Goal: Task Accomplishment & Management: Complete application form

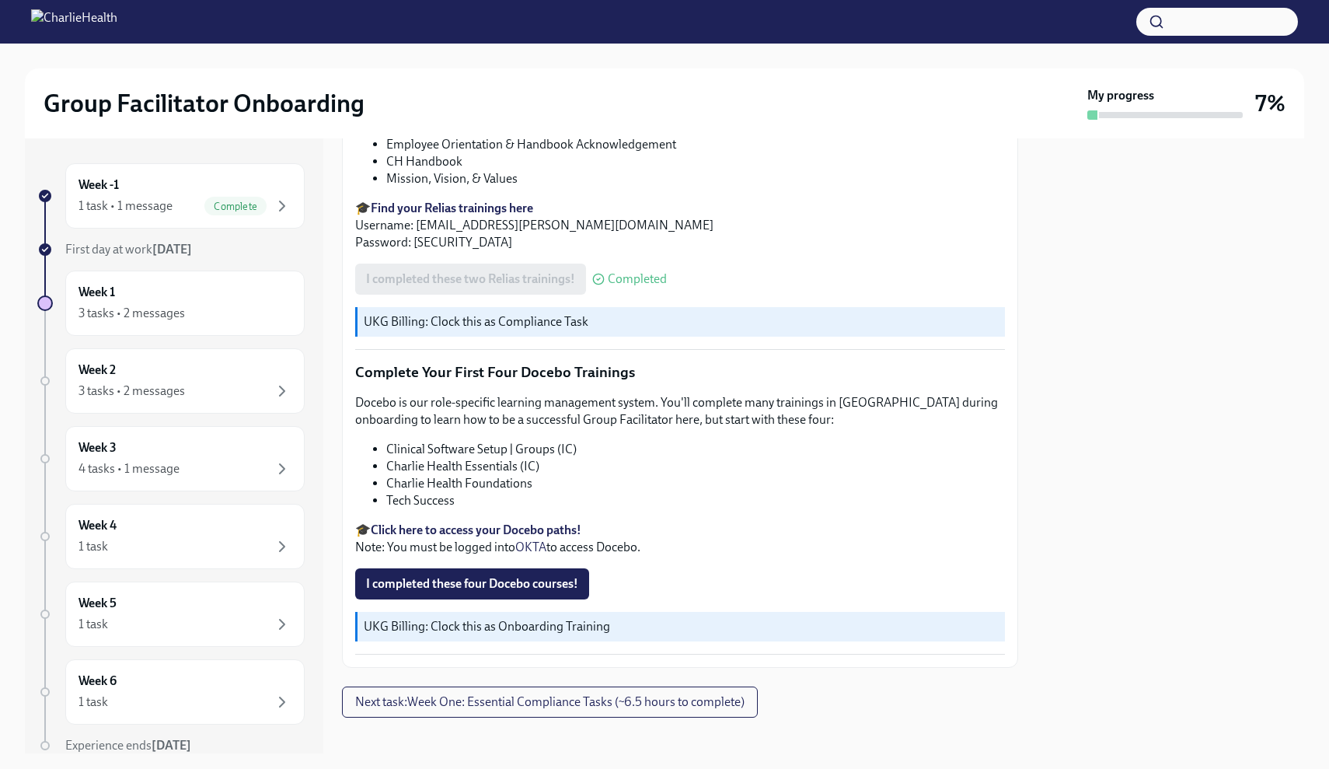
scroll to position [2006, 0]
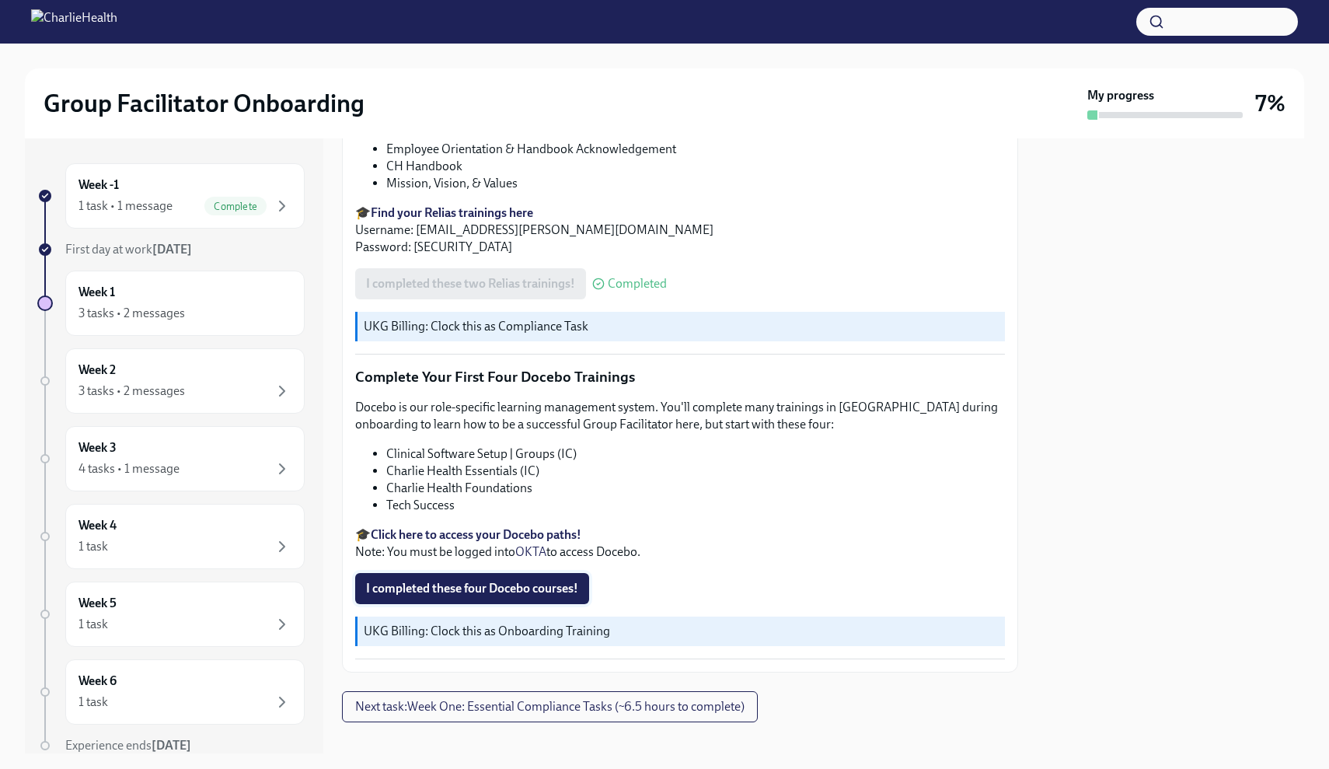
click at [544, 581] on span "I completed these four Docebo courses!" at bounding box center [472, 589] width 212 height 16
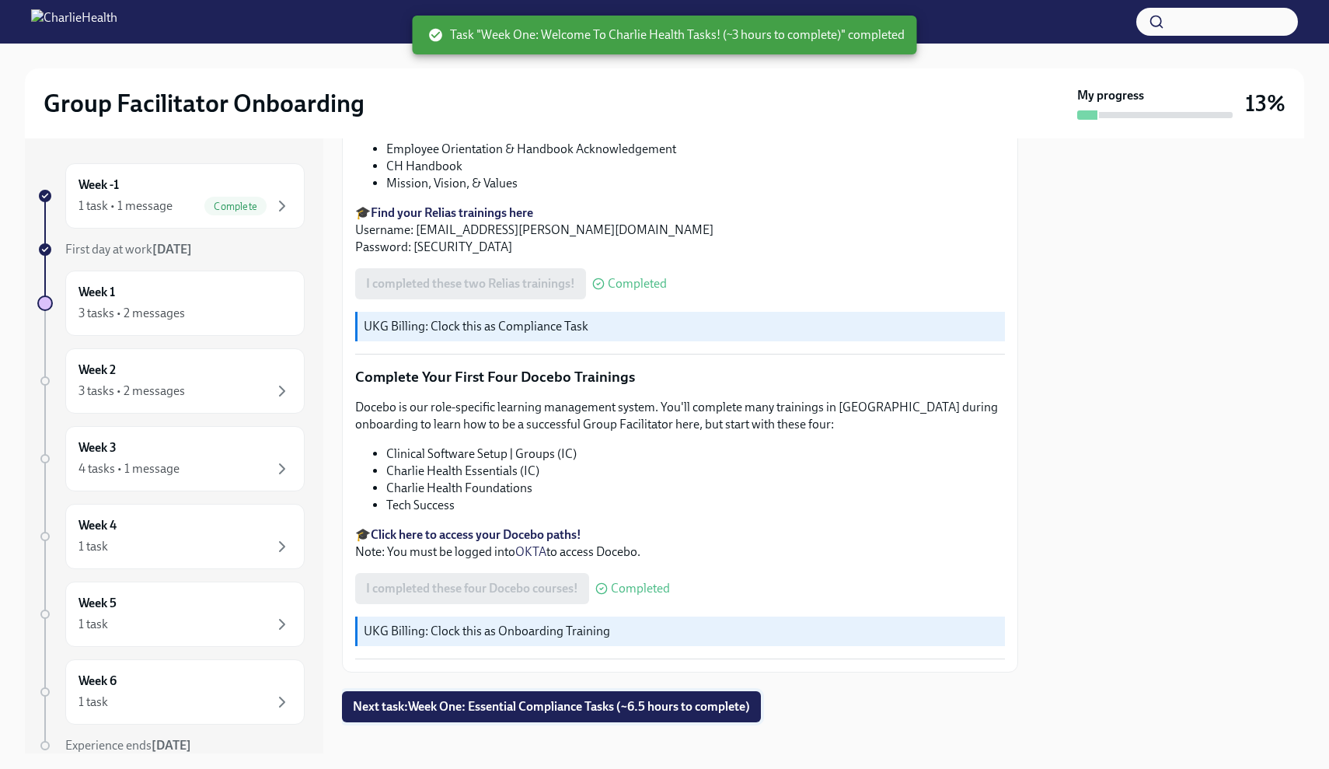
click at [550, 699] on span "Next task : Week One: Essential Compliance Tasks (~6.5 hours to complete)" at bounding box center [551, 707] width 397 height 16
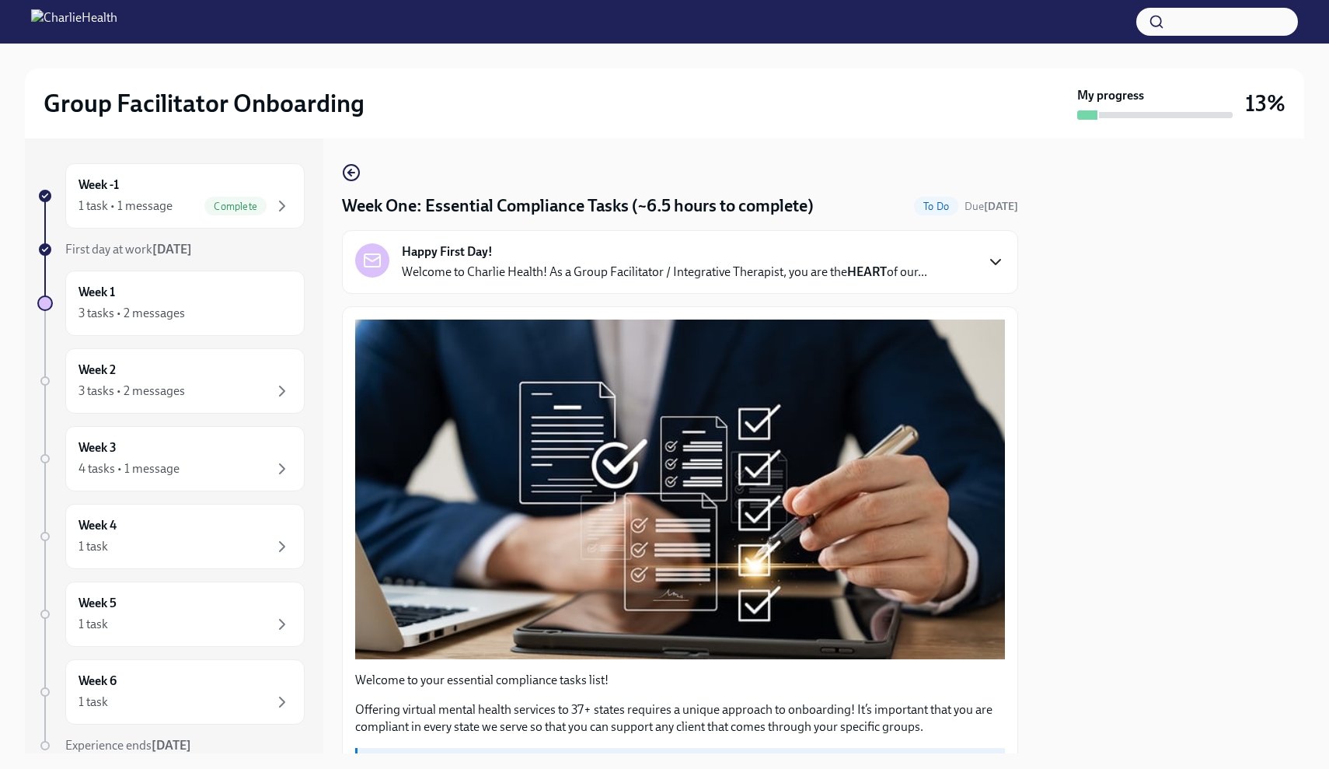
click at [1000, 262] on icon "button" at bounding box center [996, 262] width 19 height 19
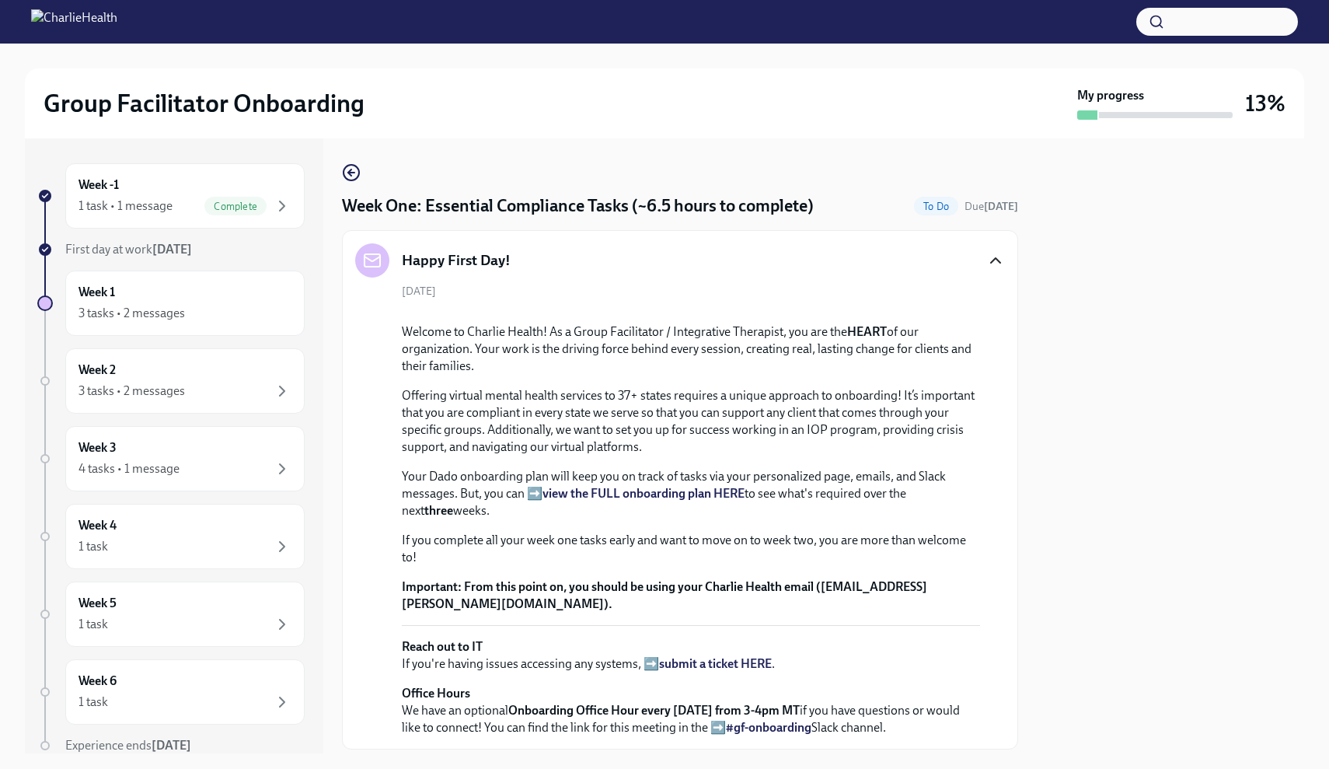
click at [997, 257] on icon "button" at bounding box center [996, 260] width 19 height 19
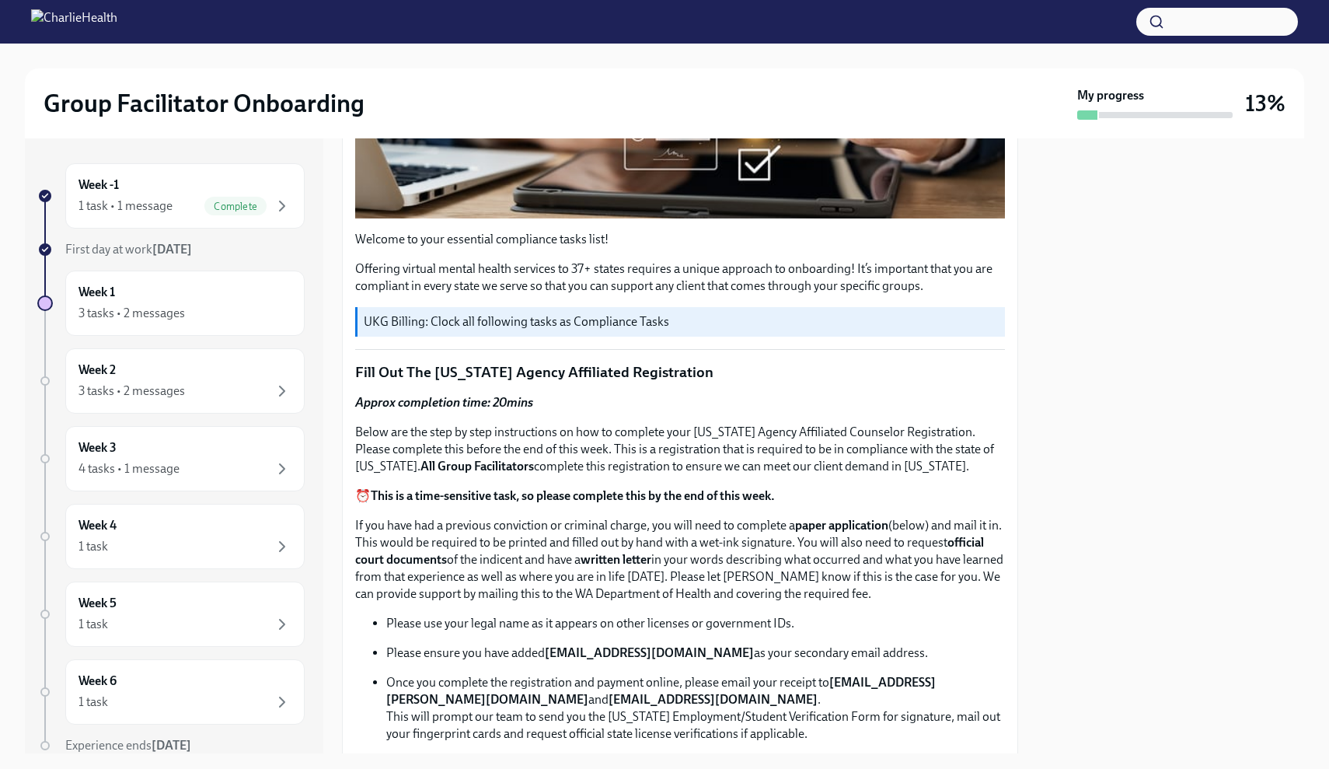
scroll to position [450, 0]
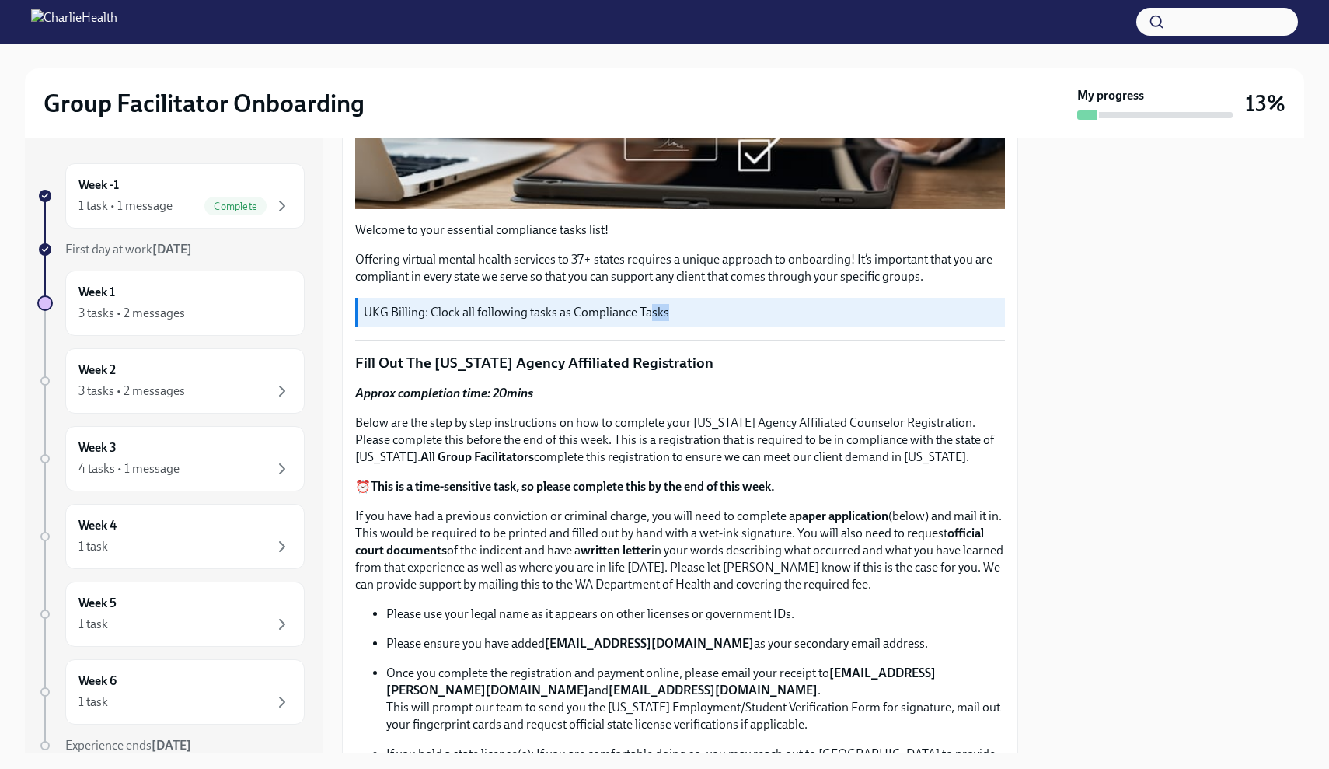
click at [651, 320] on p "UKG Billing: Clock all following tasks as Compliance Tasks" at bounding box center [681, 312] width 635 height 17
click at [581, 308] on p "UKG Billing: Clock all following tasks as Compliance Tasks" at bounding box center [681, 312] width 635 height 17
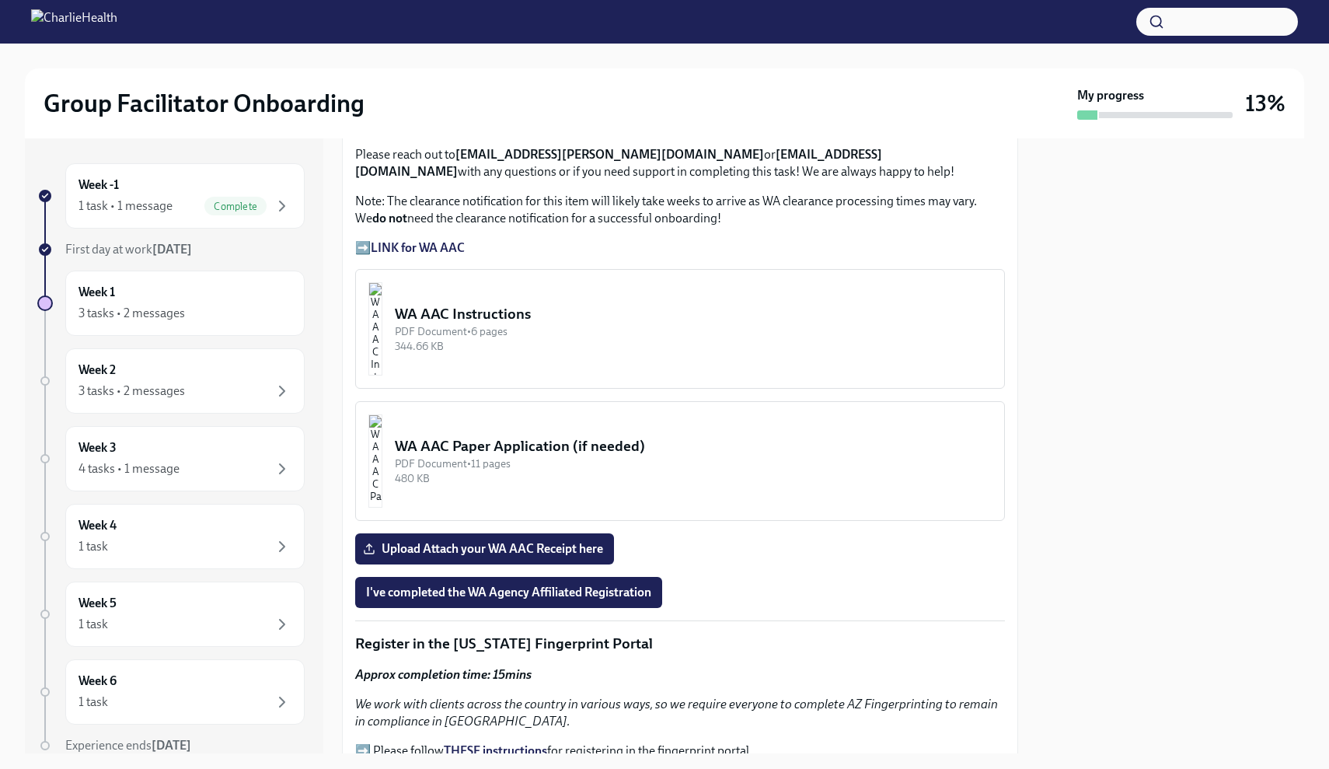
scroll to position [1195, 0]
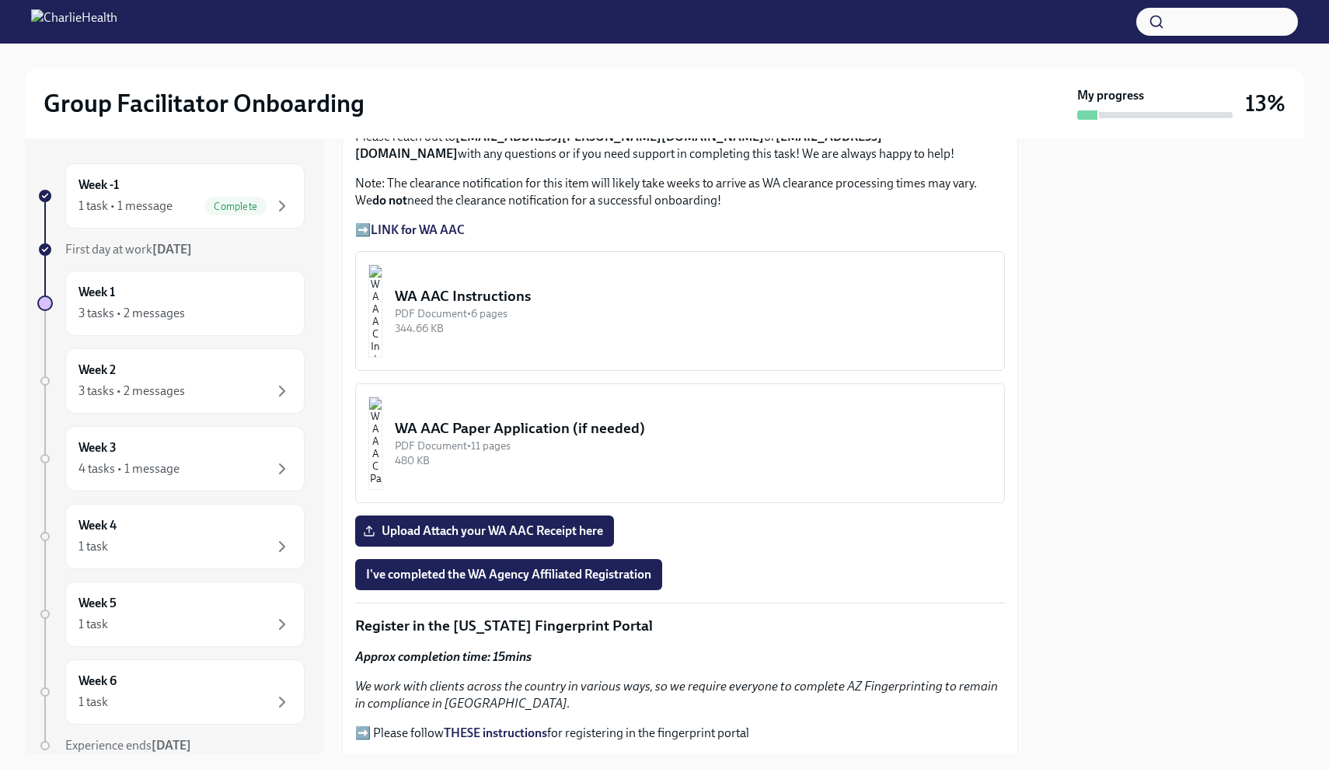
click at [516, 286] on div "WA AAC Instructions" at bounding box center [693, 296] width 597 height 20
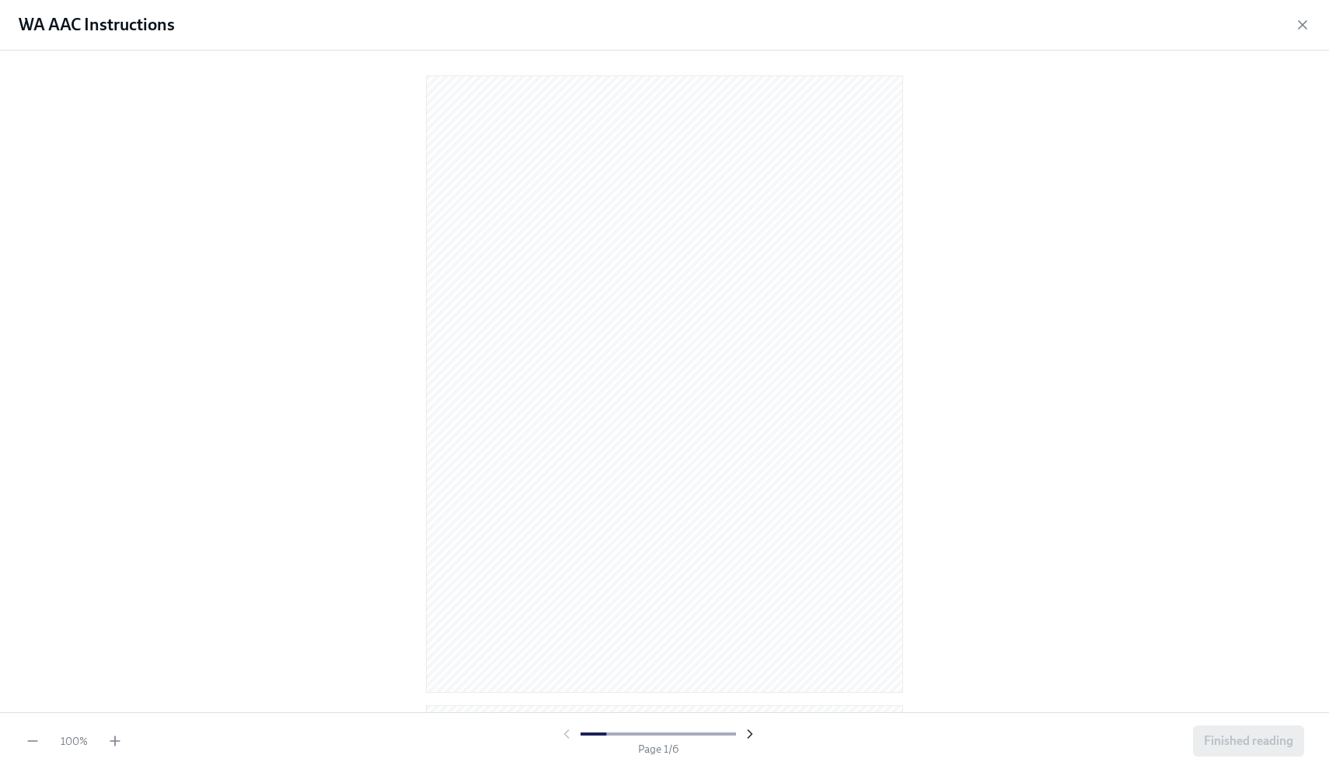
click at [745, 734] on icon "button" at bounding box center [750, 734] width 16 height 16
click at [749, 736] on icon "button" at bounding box center [750, 734] width 4 height 8
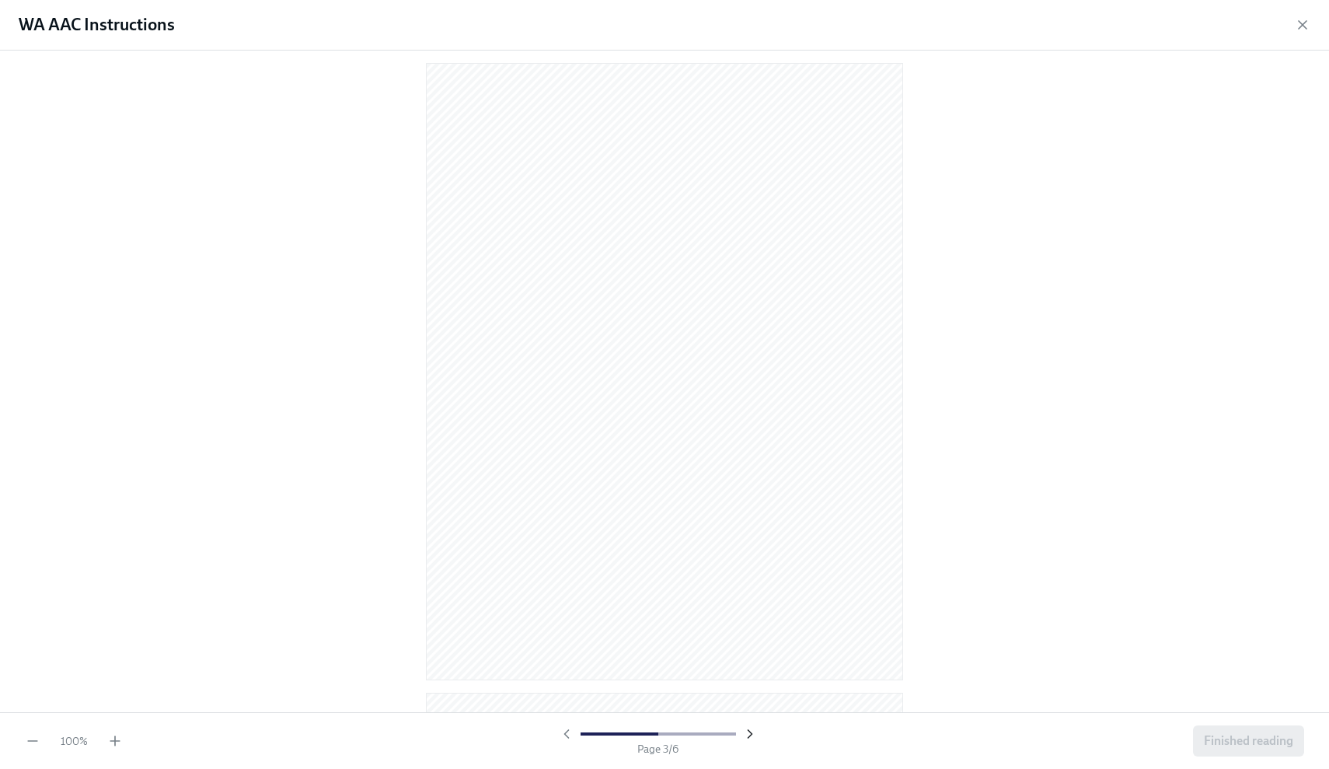
scroll to position [1272, 0]
click at [749, 737] on icon "button" at bounding box center [750, 734] width 4 height 8
click at [749, 737] on div at bounding box center [658, 734] width 199 height 16
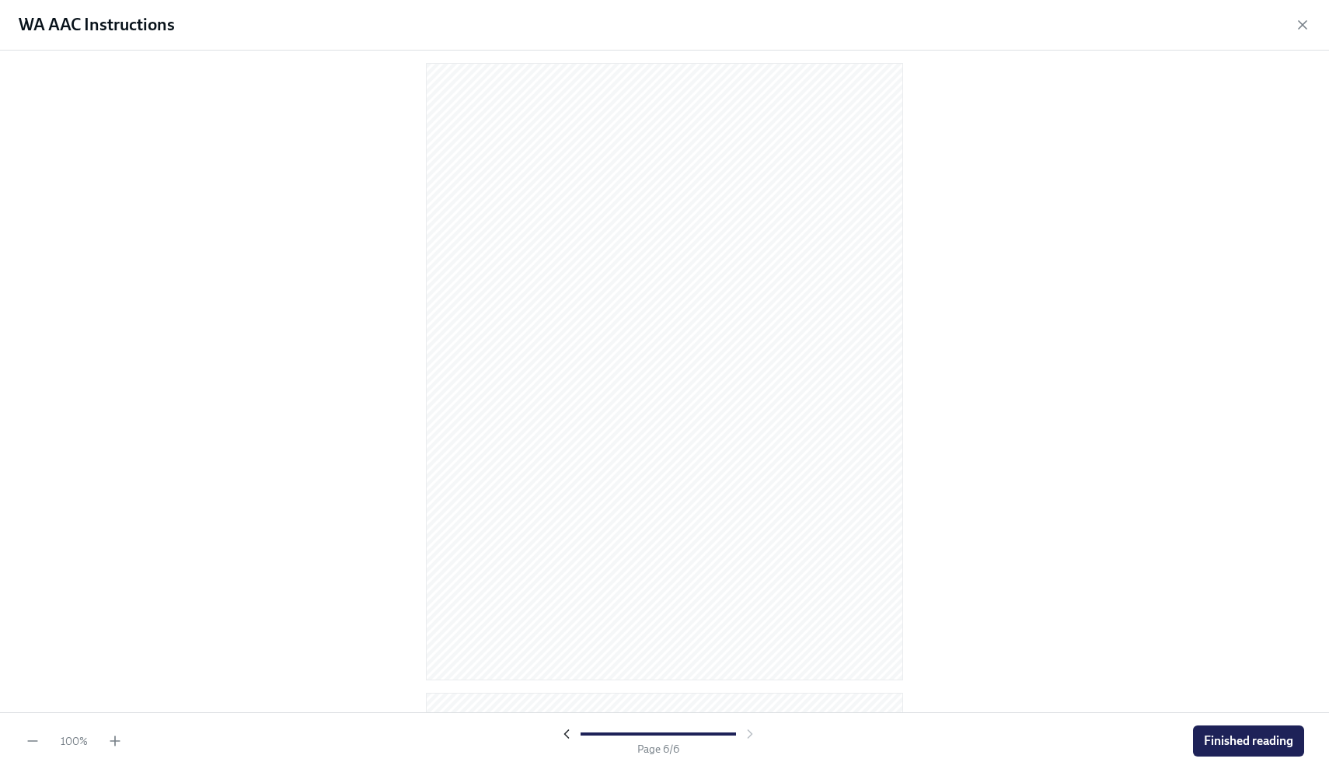
click at [569, 734] on icon "button" at bounding box center [567, 734] width 16 height 16
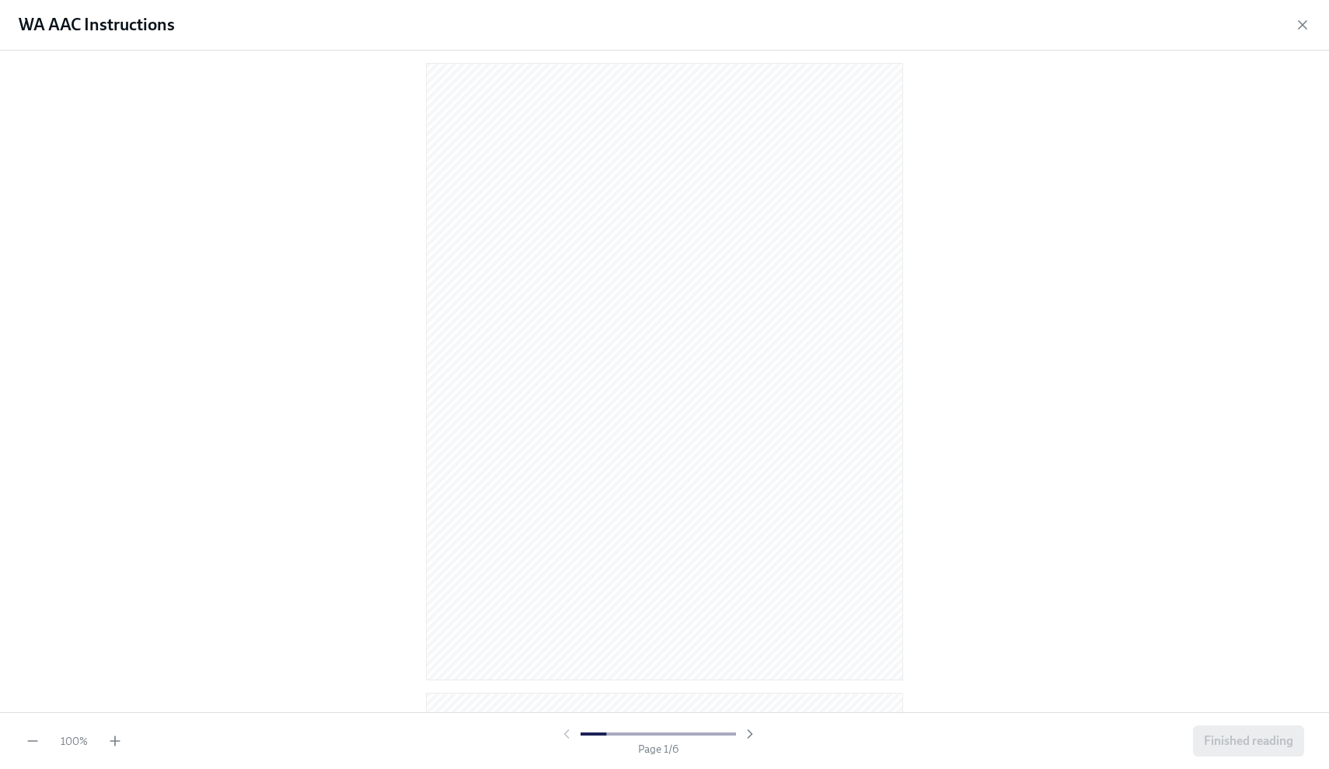
scroll to position [642, 0]
click at [569, 734] on div at bounding box center [658, 734] width 199 height 16
click at [746, 726] on icon "button" at bounding box center [750, 734] width 16 height 16
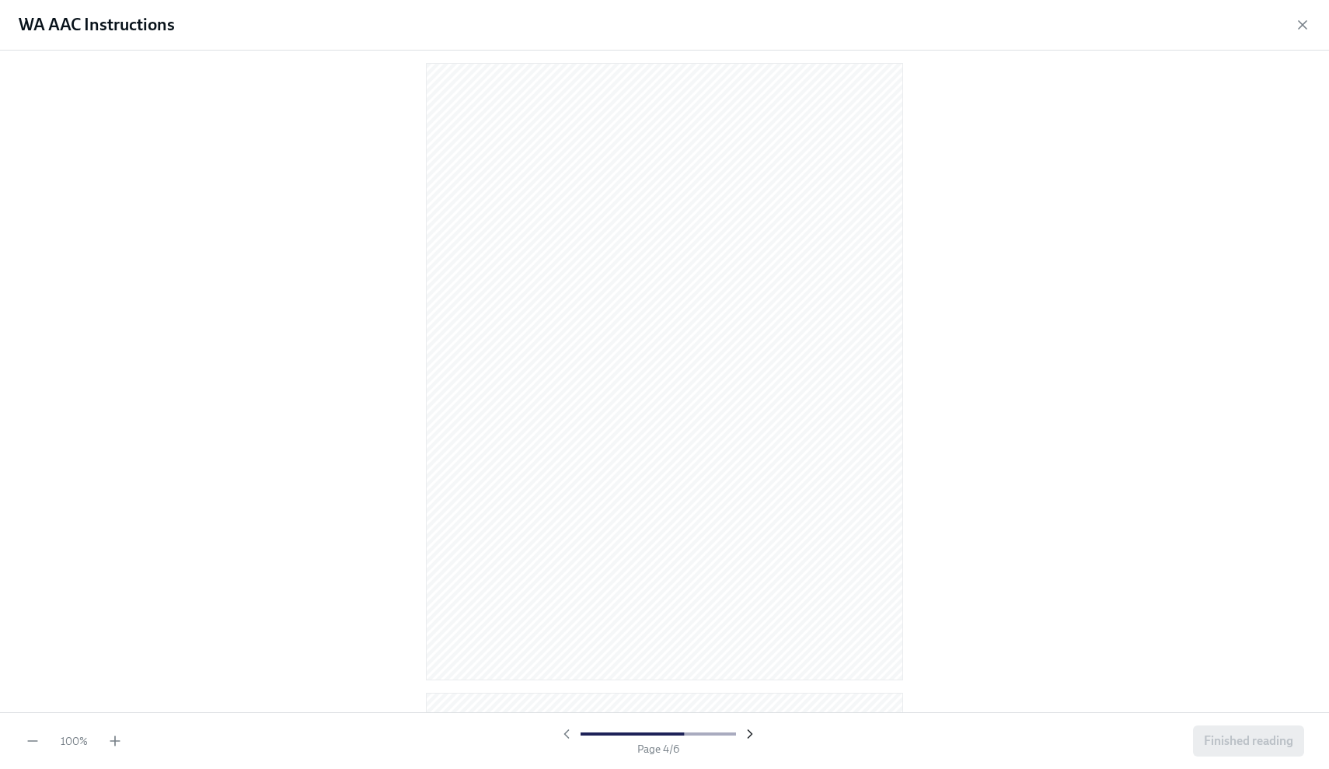
click at [746, 726] on icon "button" at bounding box center [750, 734] width 16 height 16
click at [746, 726] on div at bounding box center [658, 734] width 199 height 16
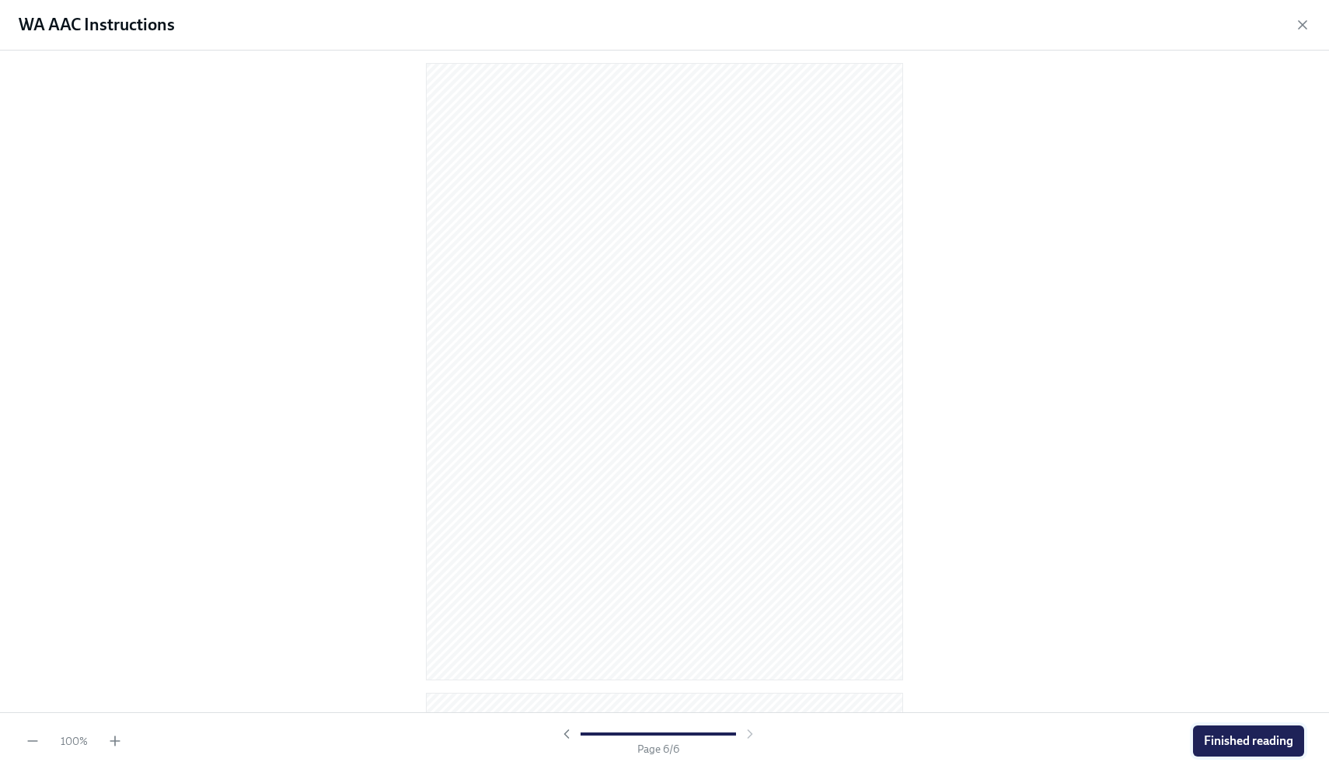
click at [1203, 749] on button "Finished reading" at bounding box center [1248, 740] width 111 height 31
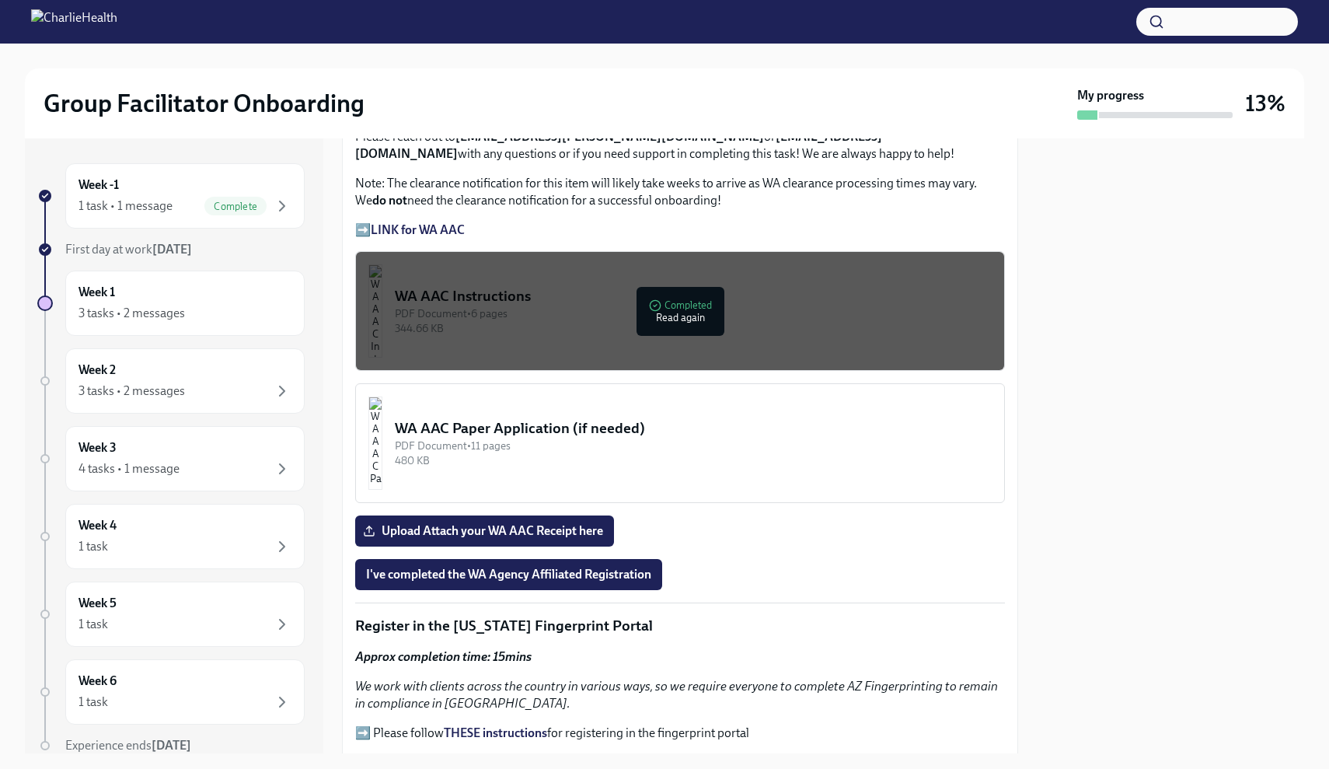
click at [442, 222] on strong "LINK for WA AAC" at bounding box center [418, 229] width 94 height 15
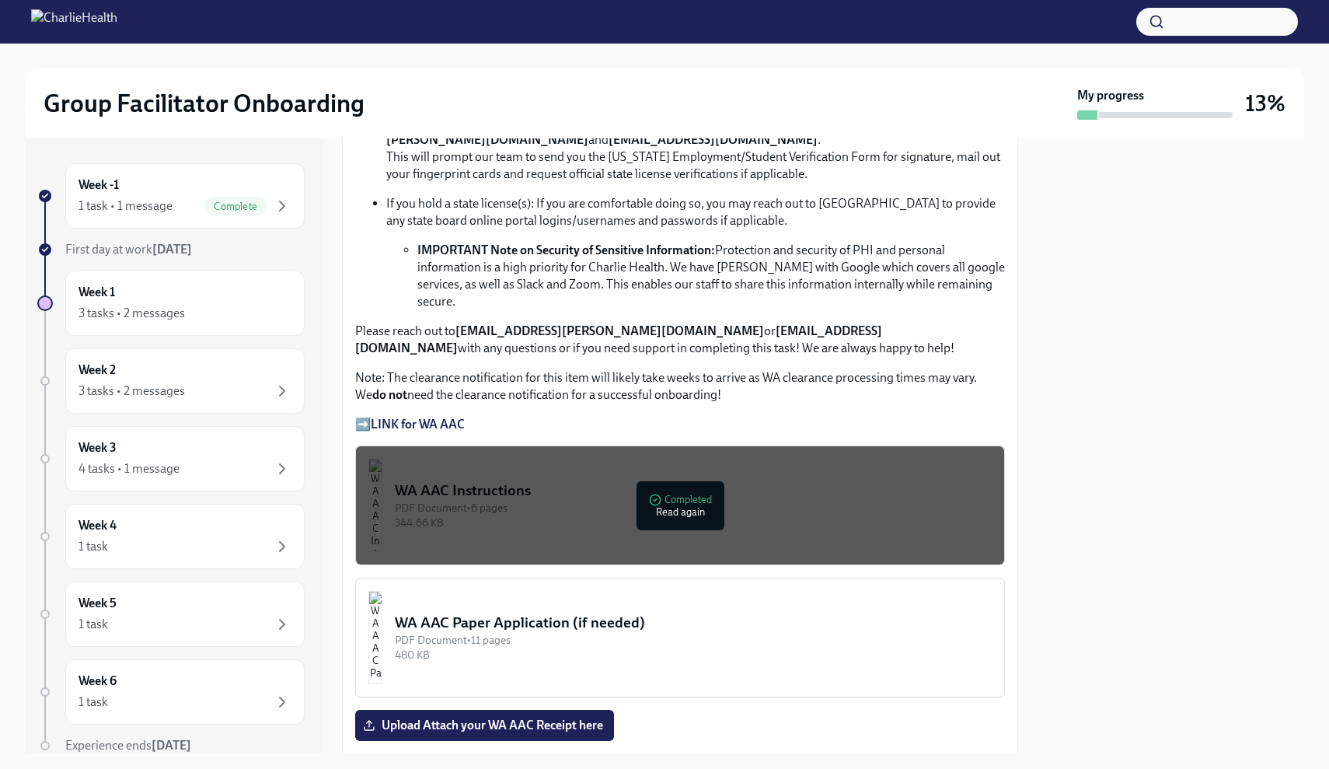
scroll to position [1028, 0]
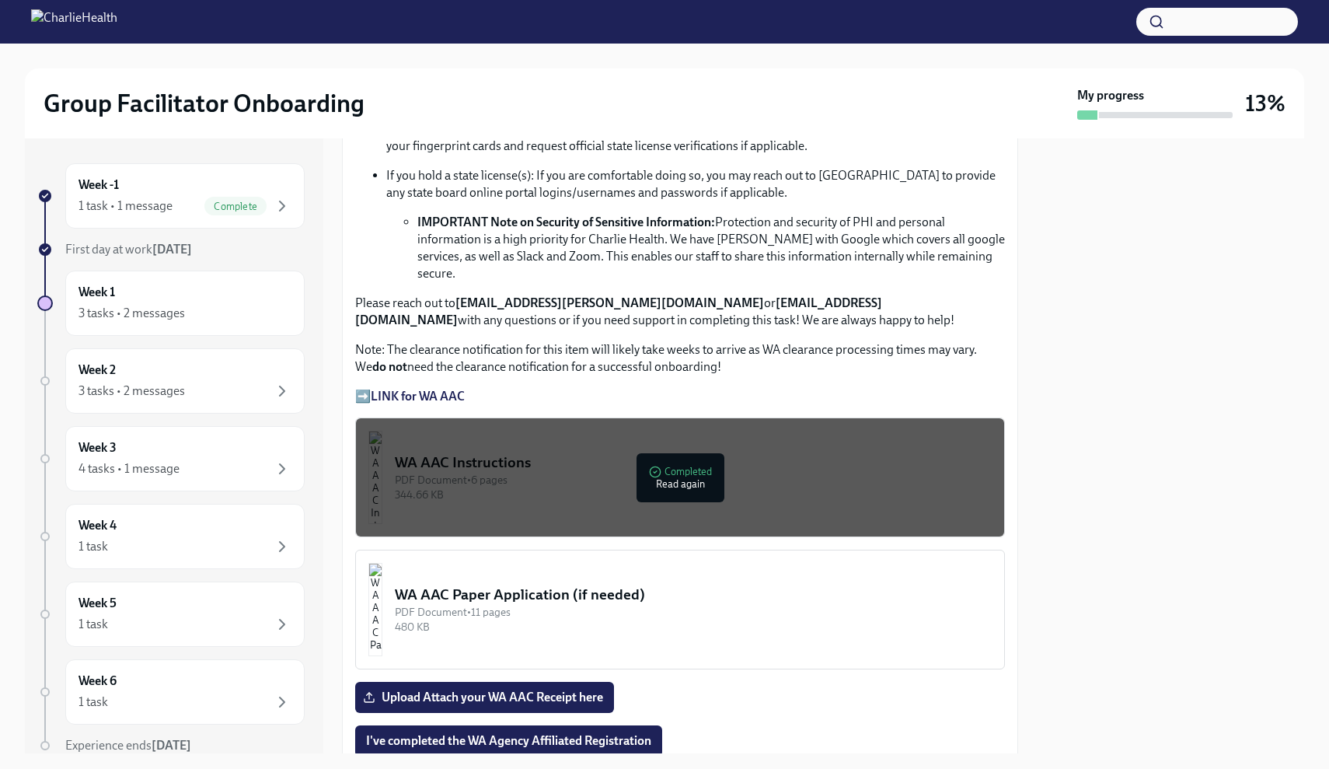
click at [402, 389] on strong "LINK for WA AAC" at bounding box center [418, 396] width 94 height 15
click at [361, 388] on p "➡️ LINK for WA AAC" at bounding box center [680, 396] width 650 height 17
click at [445, 389] on strong "LINK for WA AAC" at bounding box center [418, 396] width 94 height 15
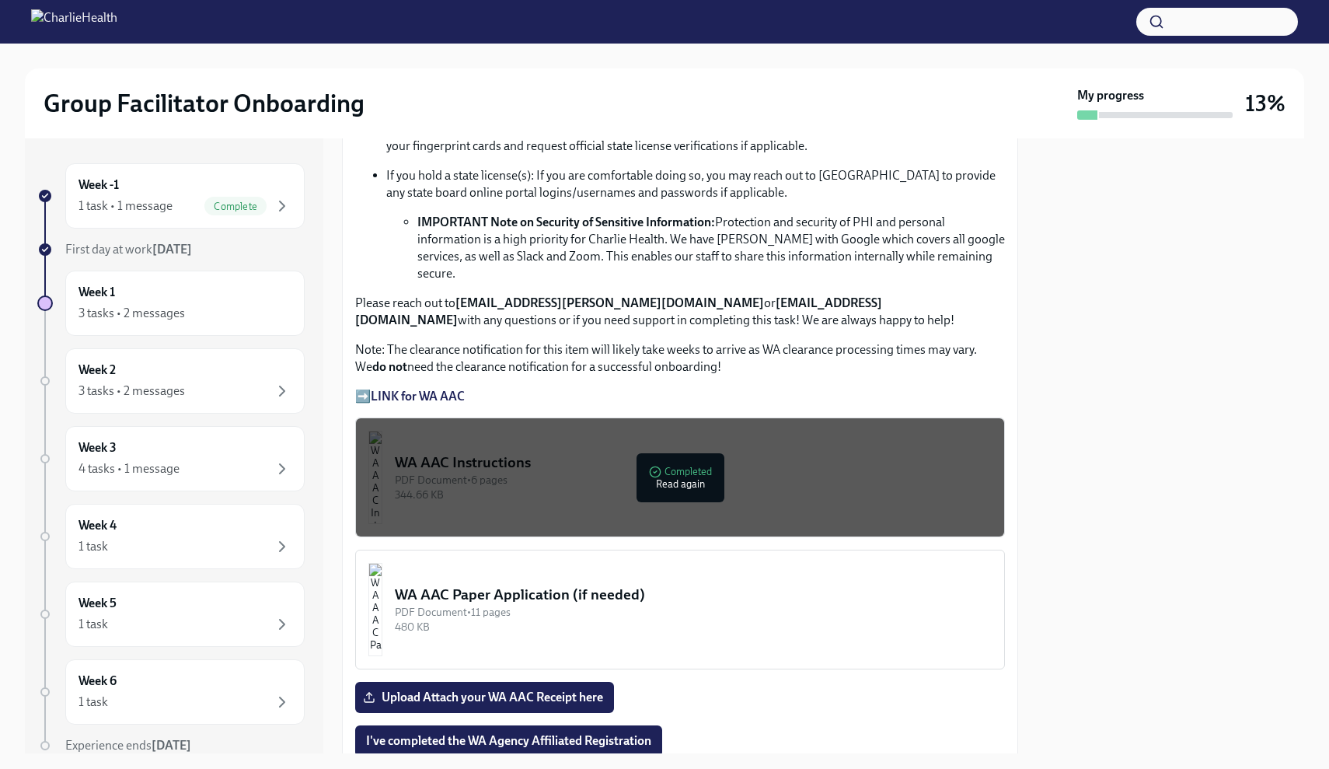
click at [445, 389] on strong "LINK for WA AAC" at bounding box center [418, 396] width 94 height 15
click at [542, 349] on p "Note: The clearance notification for this item will likely take weeks to arrive…" at bounding box center [680, 358] width 650 height 34
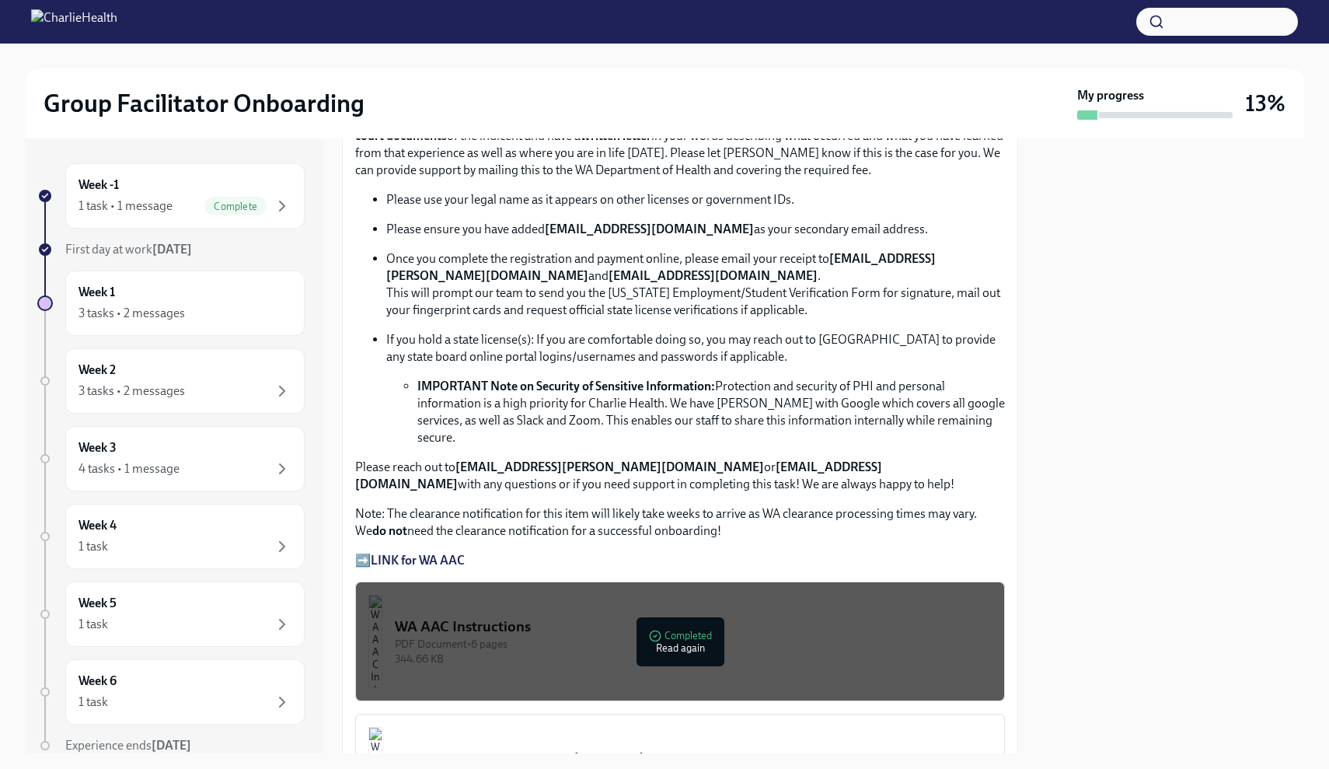
scroll to position [840, 0]
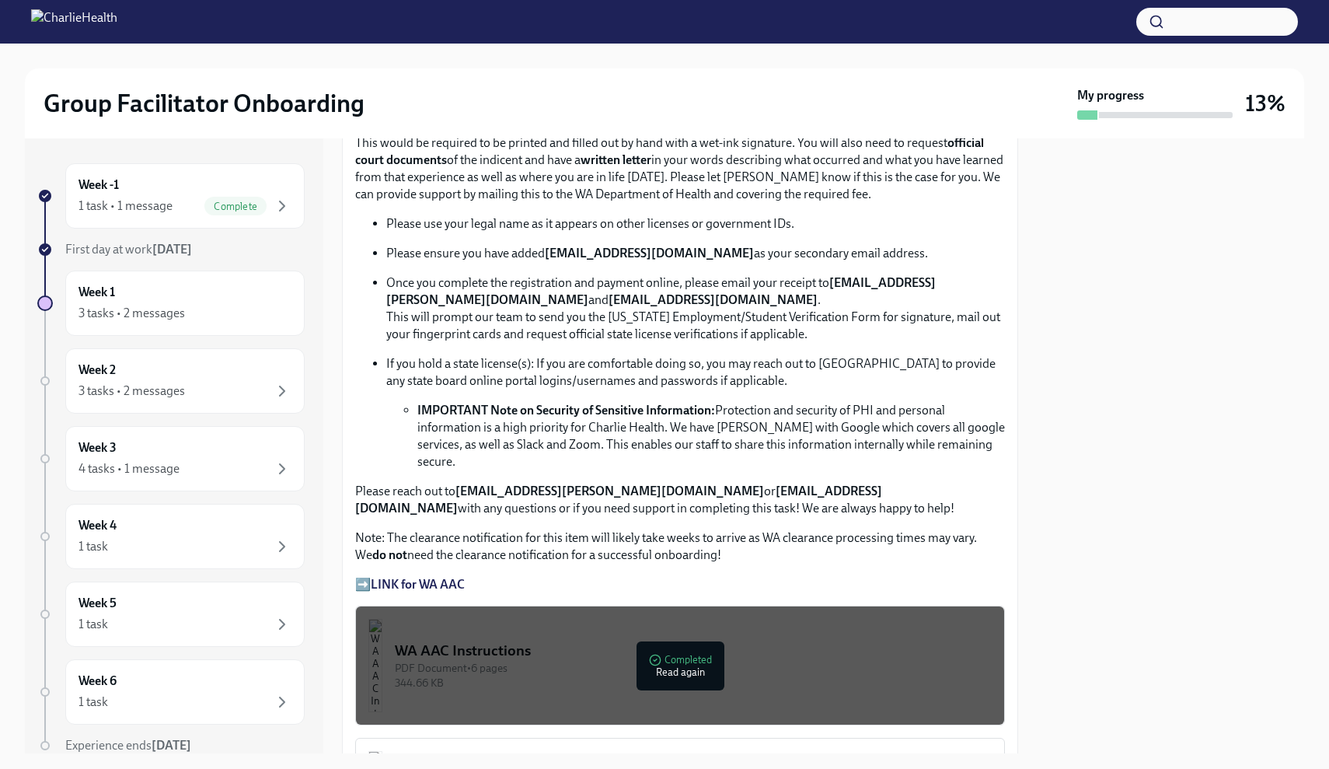
click at [454, 577] on strong "LINK for WA AAC" at bounding box center [418, 584] width 94 height 15
click at [370, 576] on p "➡️ LINK for WA AAC" at bounding box center [680, 584] width 650 height 17
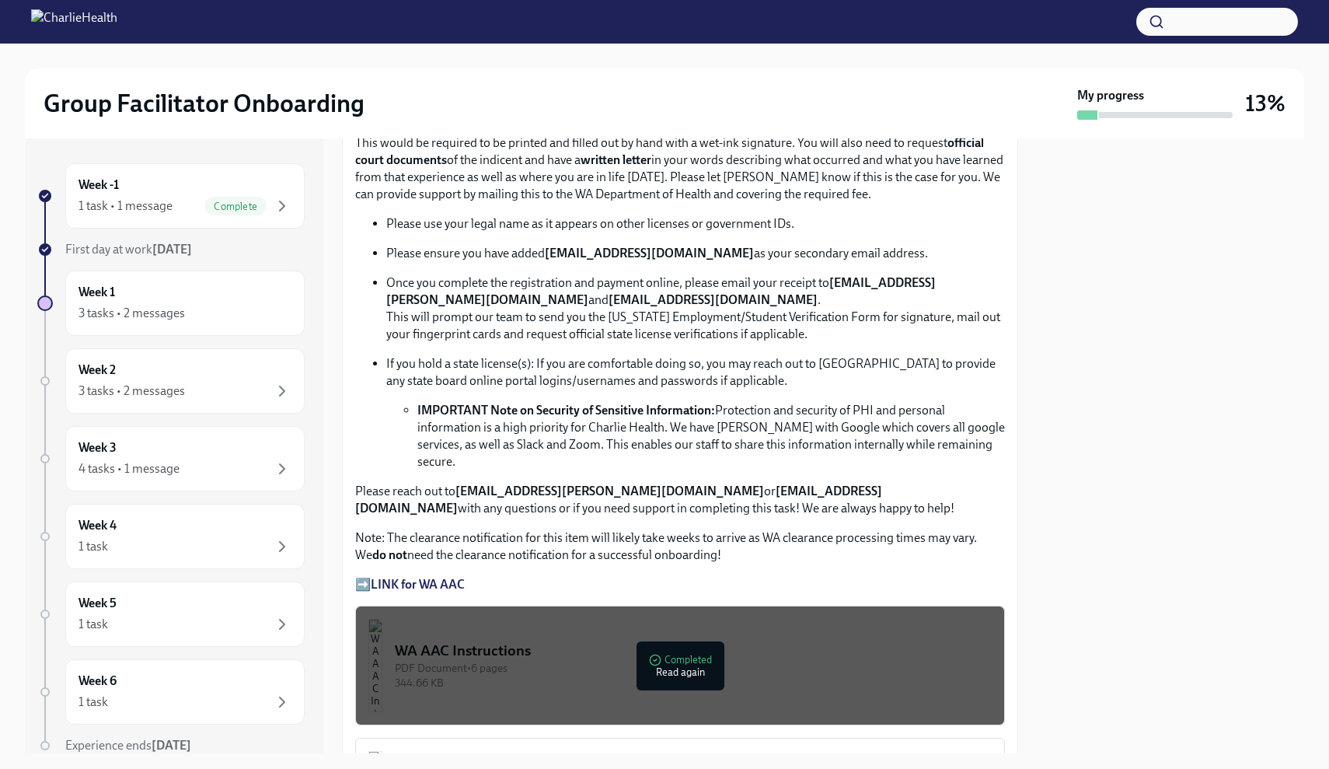
click at [368, 576] on p "➡️ LINK for WA AAC" at bounding box center [680, 584] width 650 height 17
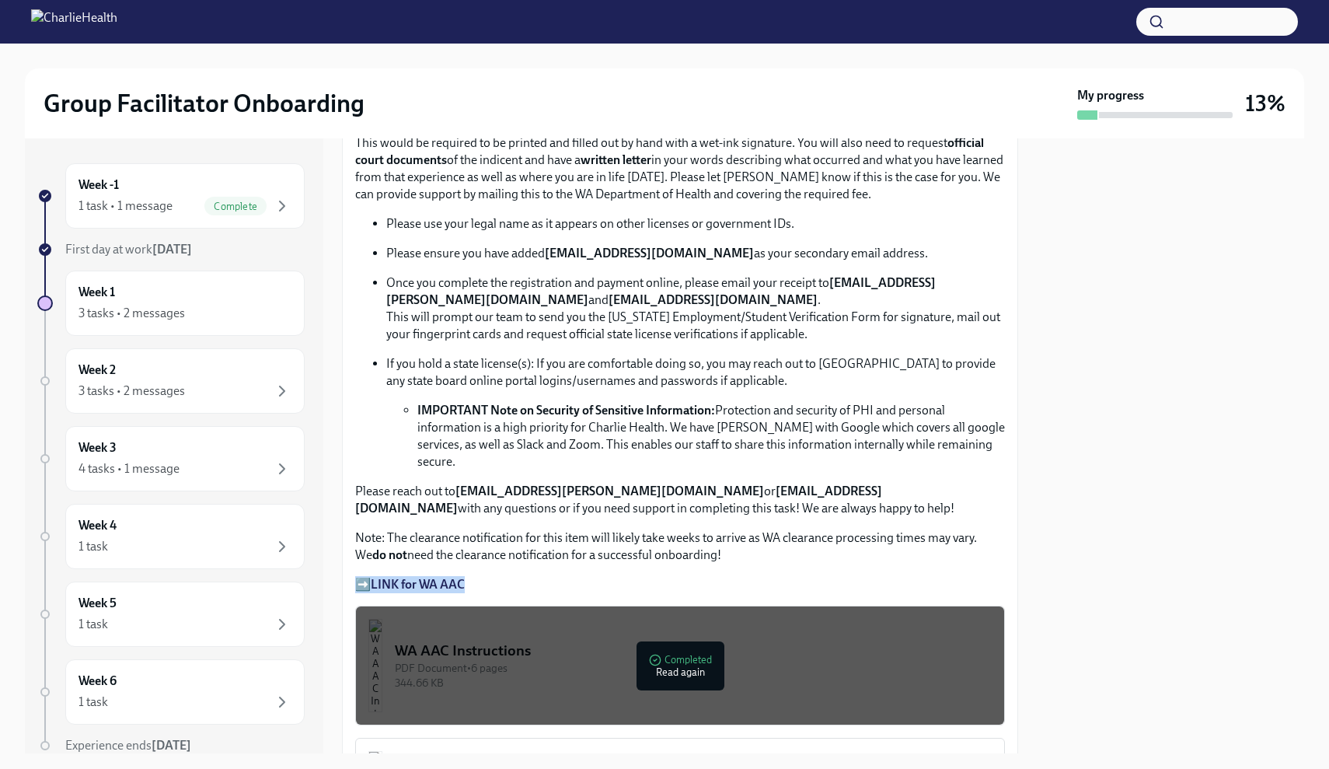
click at [704, 661] on div "PDF Document • 6 pages" at bounding box center [693, 668] width 597 height 15
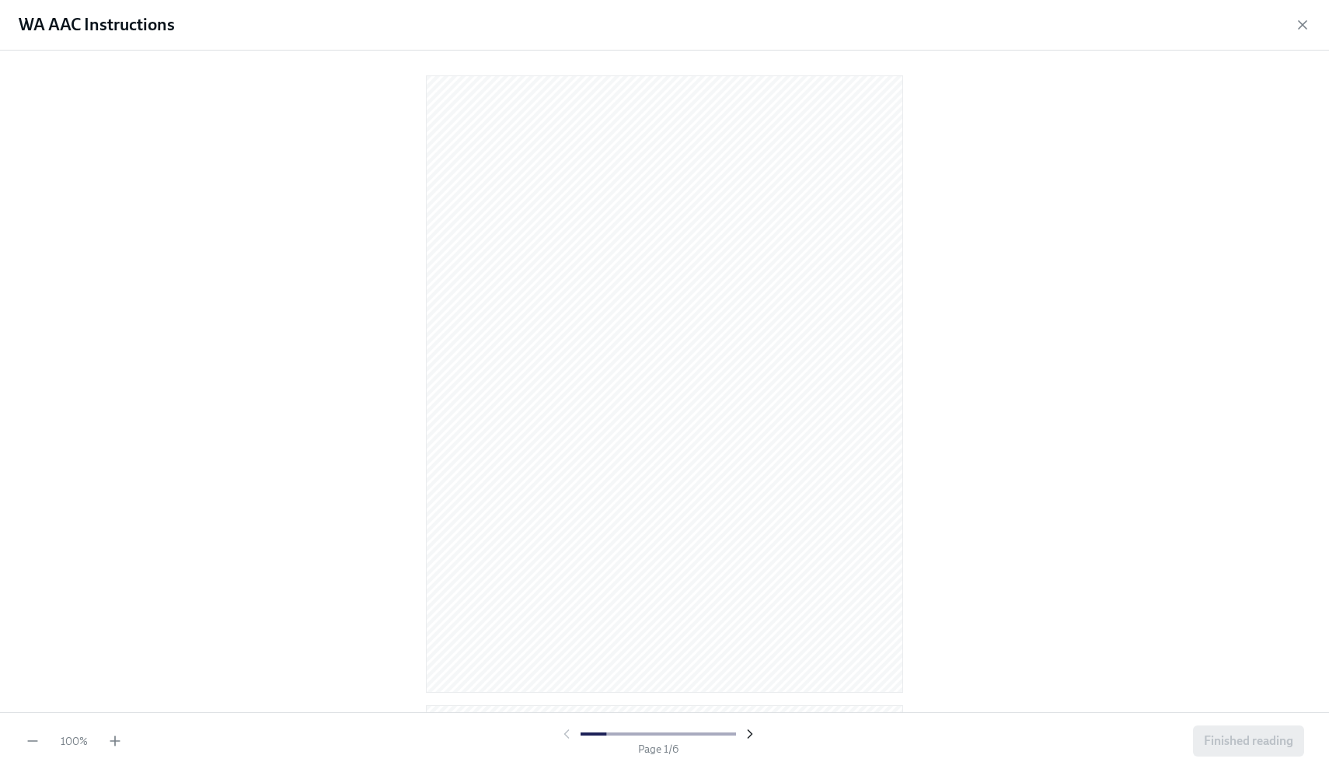
click at [746, 735] on icon "button" at bounding box center [750, 734] width 16 height 16
click at [746, 734] on icon "button" at bounding box center [750, 734] width 16 height 16
click at [1299, 30] on icon "button" at bounding box center [1303, 25] width 16 height 16
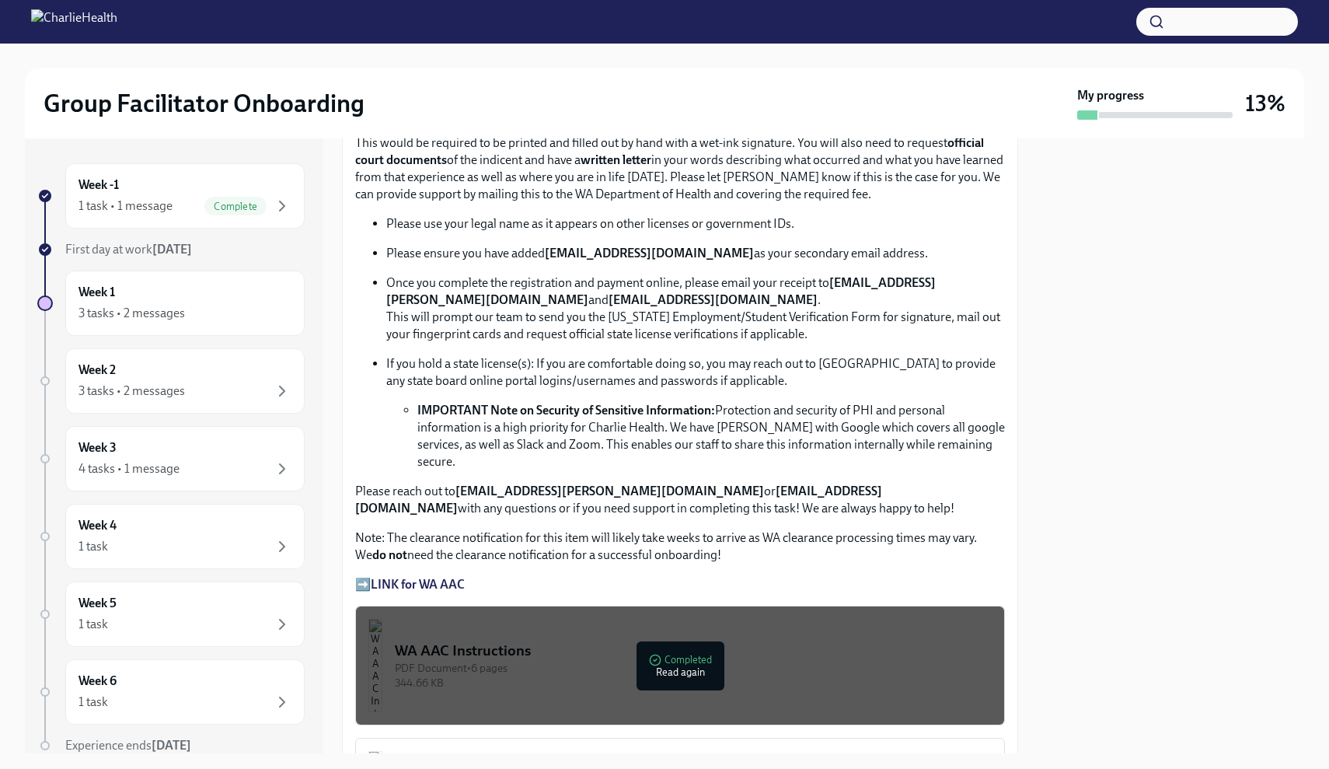
click at [1110, 332] on div at bounding box center [1170, 445] width 267 height 615
click at [753, 576] on p "➡️ LINK for WA AAC" at bounding box center [680, 584] width 650 height 17
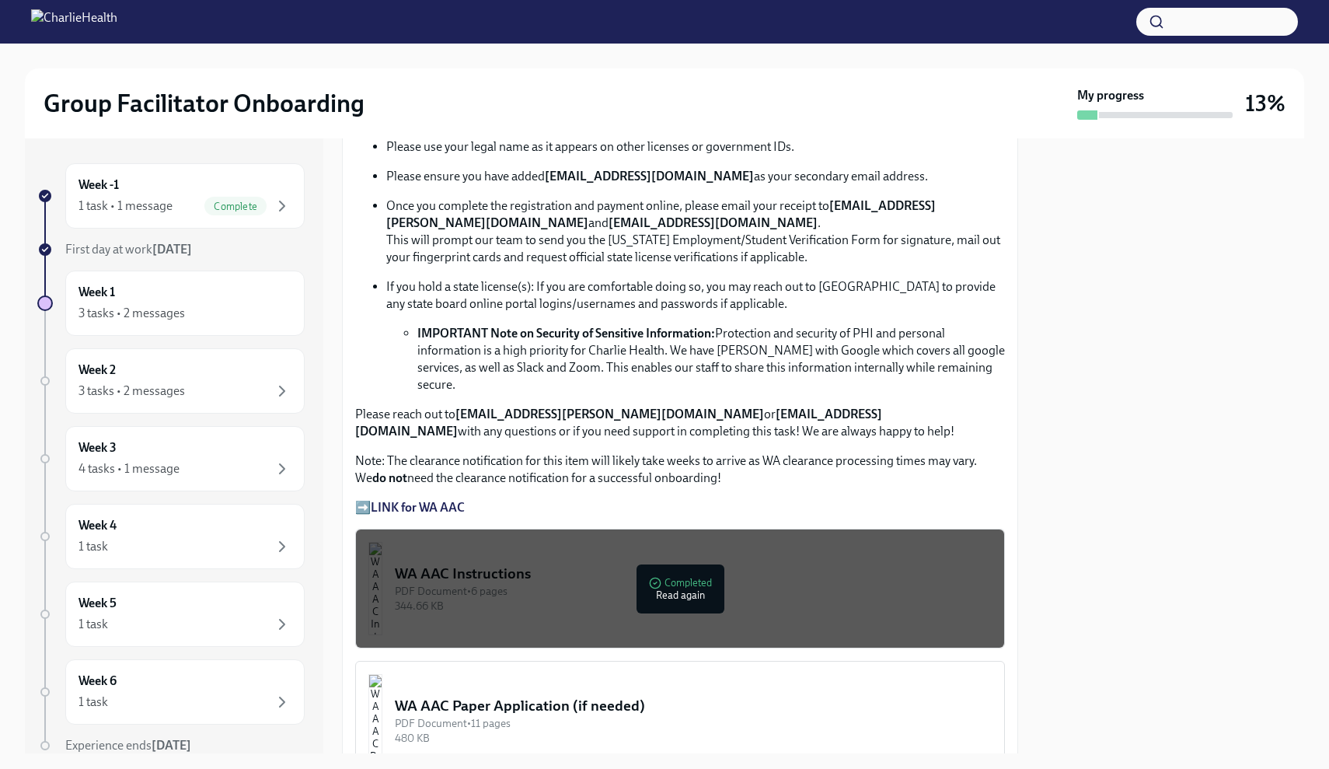
scroll to position [915, 0]
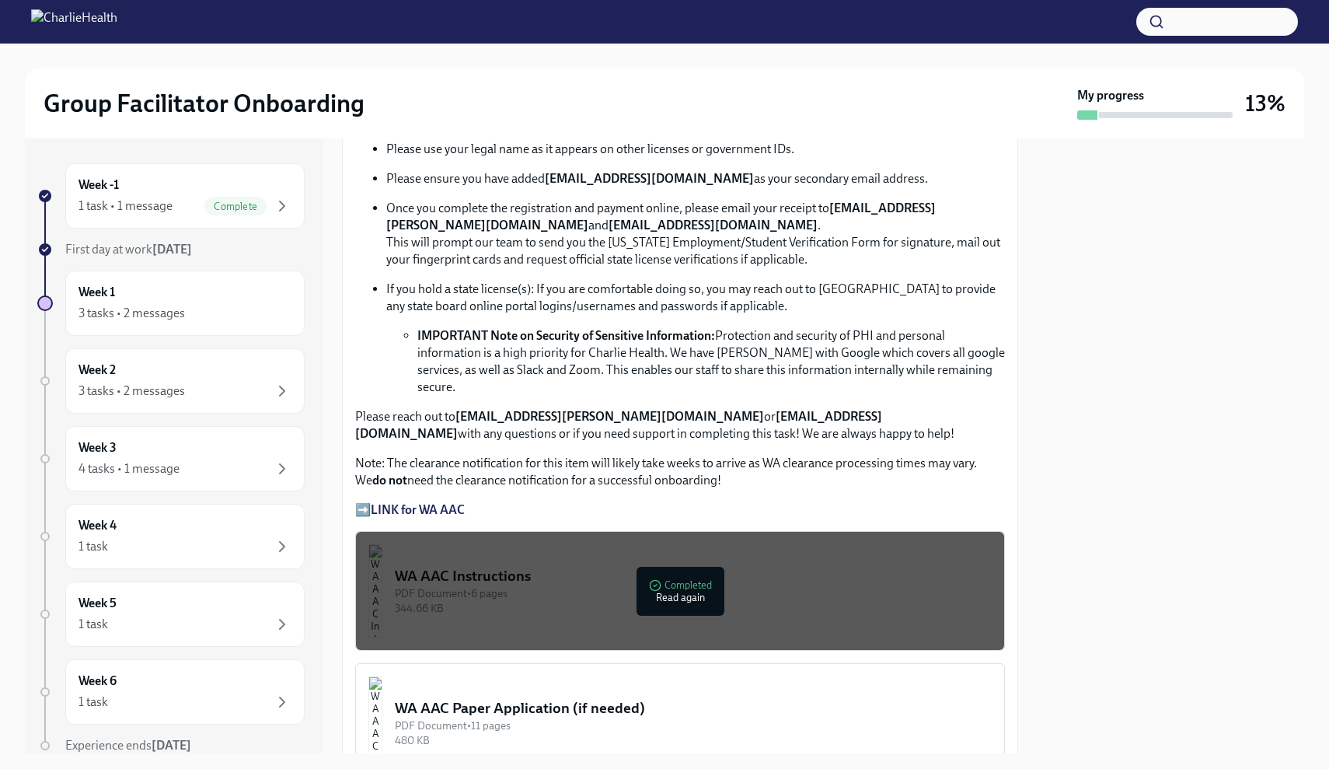
click at [422, 502] on strong "LINK for WA AAC" at bounding box center [418, 509] width 94 height 15
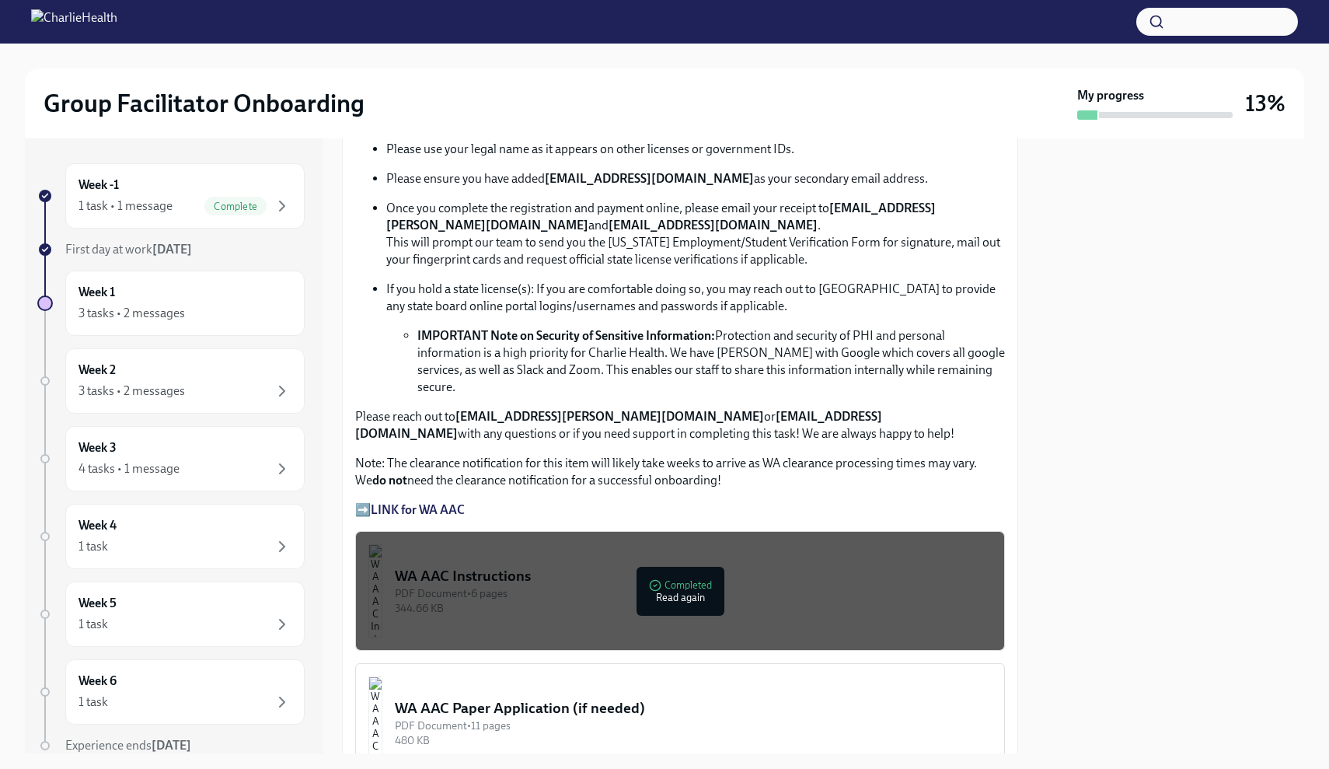
click at [424, 502] on strong "LINK for WA AAC" at bounding box center [418, 509] width 94 height 15
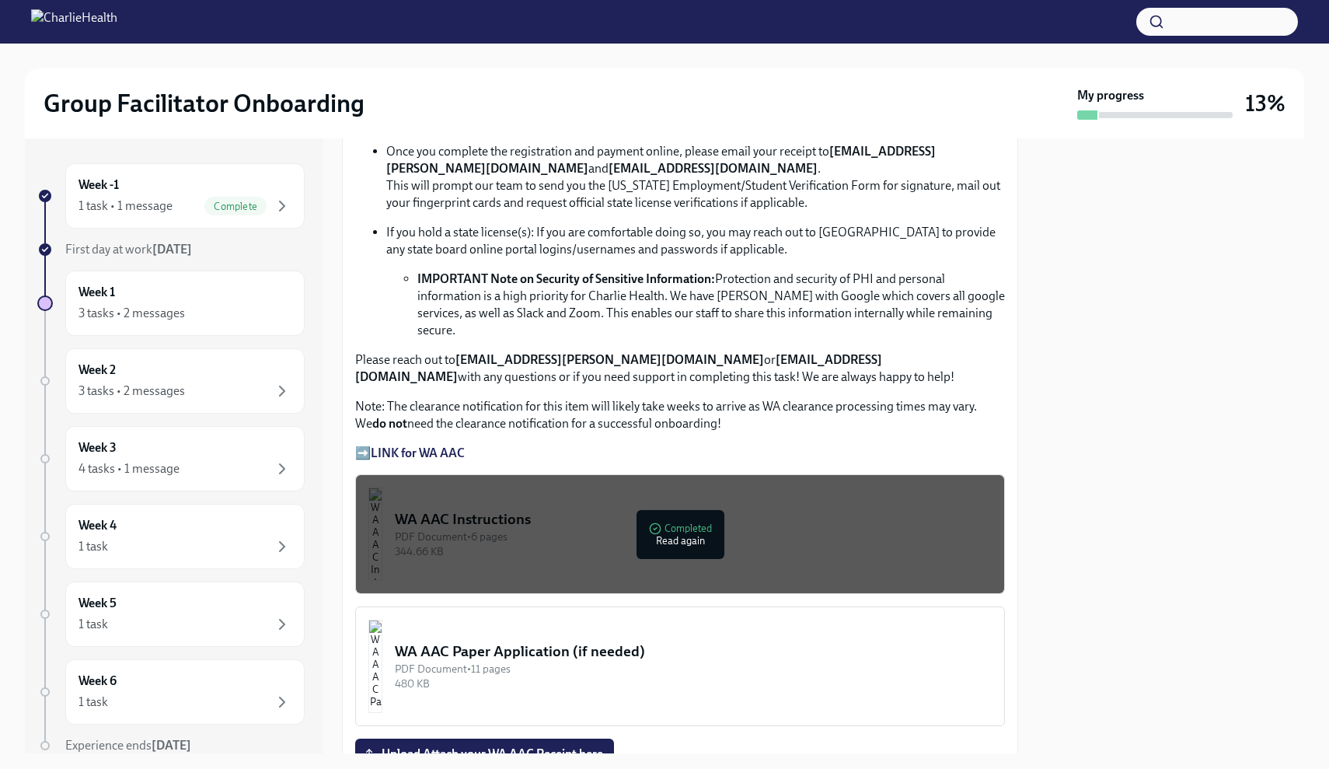
scroll to position [974, 0]
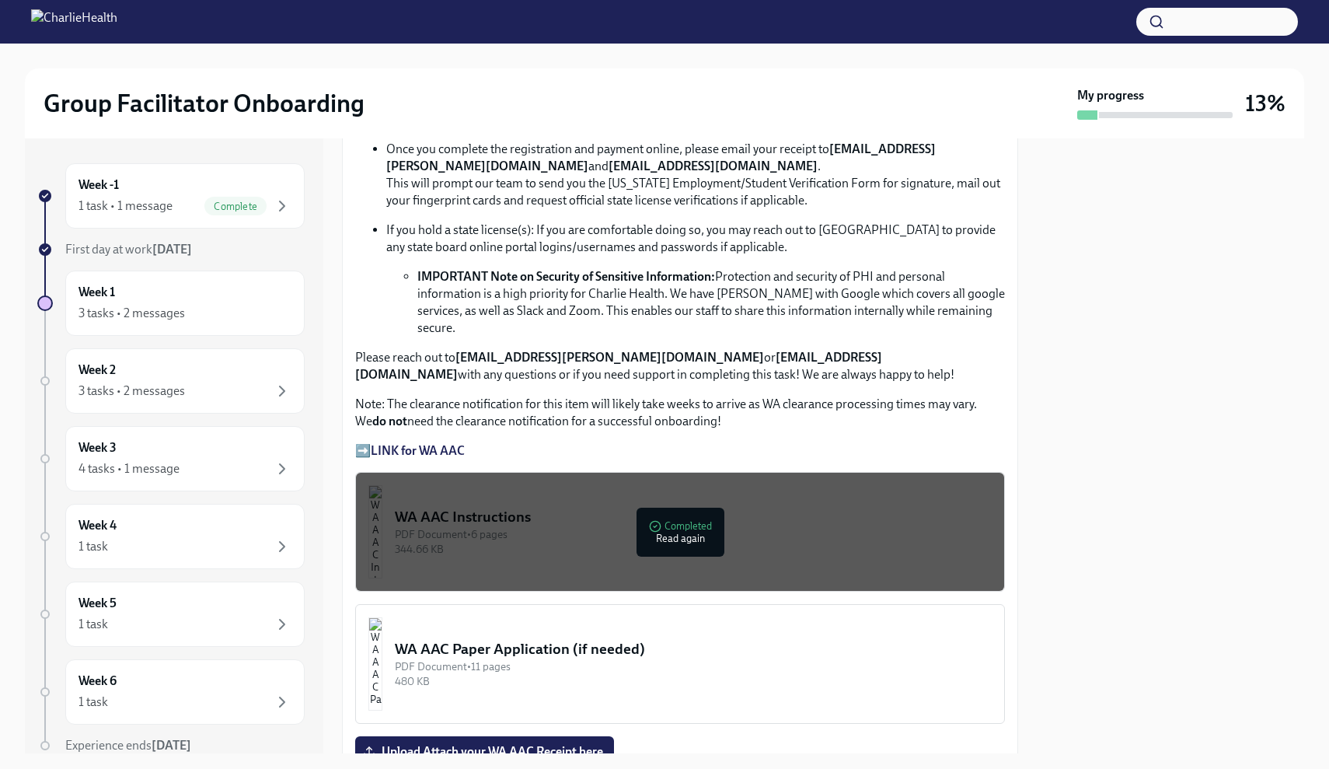
click at [664, 527] on div "PDF Document • 6 pages" at bounding box center [693, 534] width 597 height 15
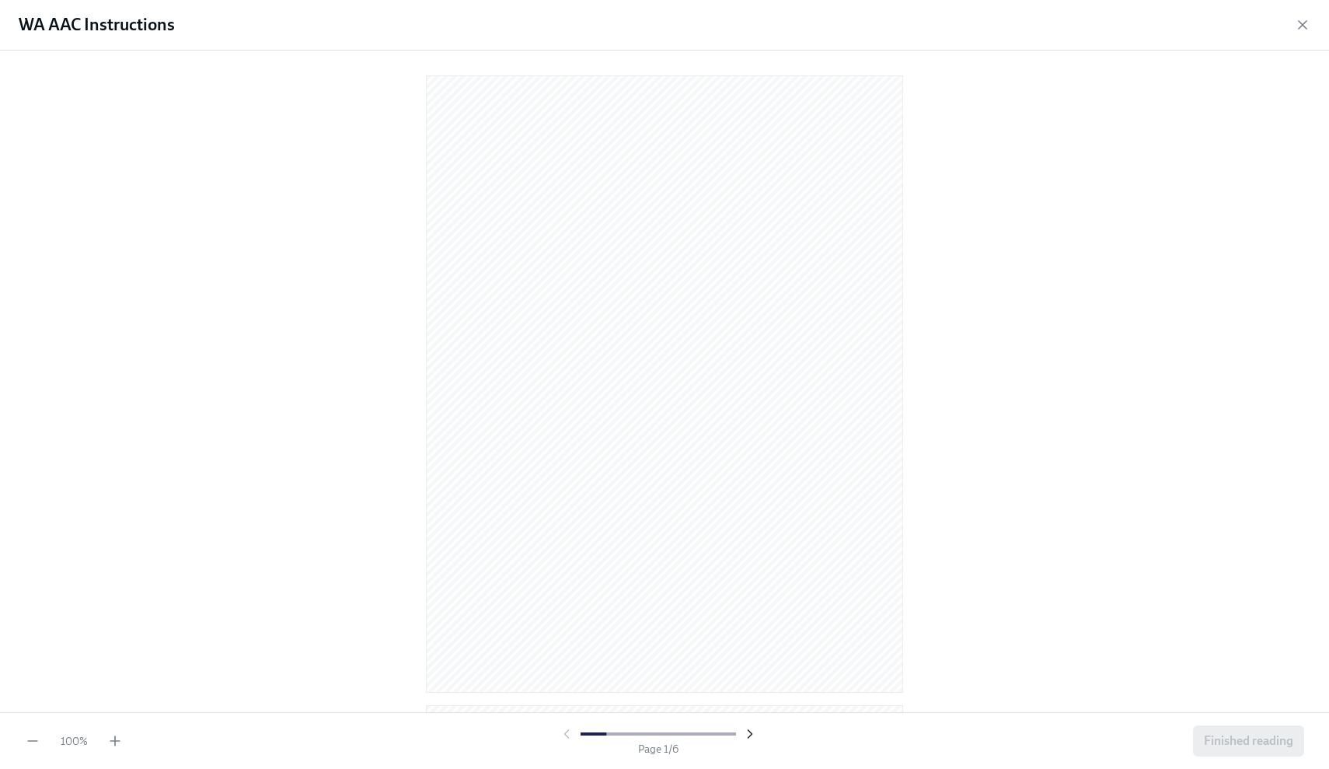
click at [749, 732] on icon "button" at bounding box center [750, 734] width 4 height 8
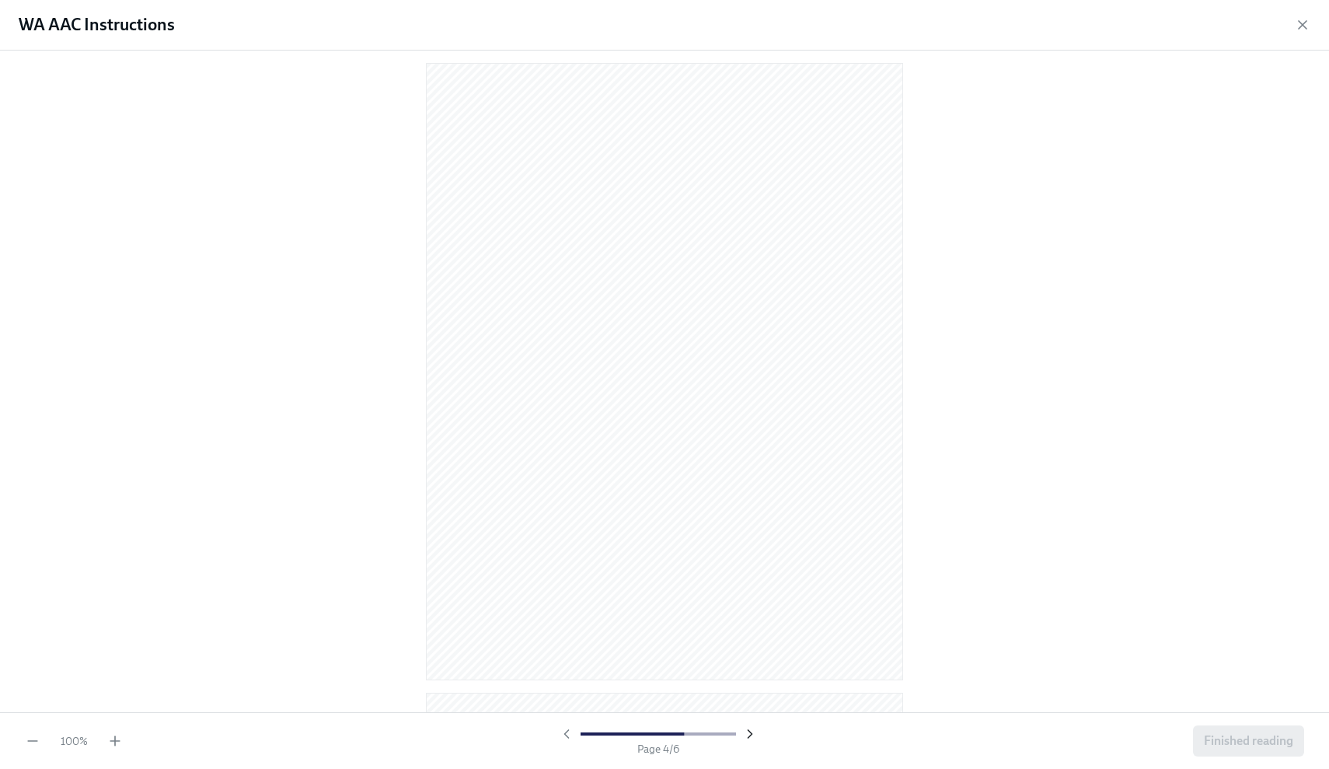
scroll to position [1272, 0]
click at [749, 732] on icon "button" at bounding box center [750, 734] width 4 height 8
click at [750, 734] on icon "button" at bounding box center [750, 734] width 4 height 8
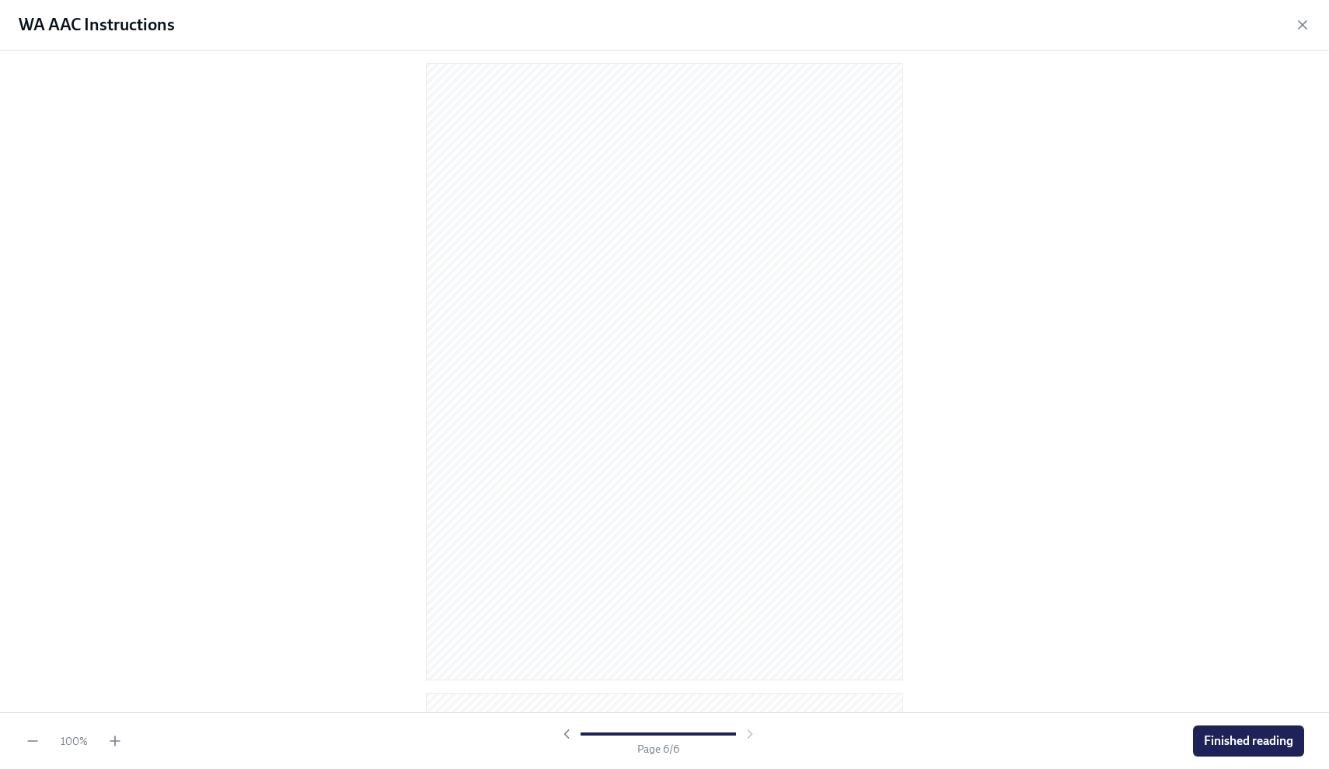
click at [750, 734] on div at bounding box center [658, 734] width 199 height 16
click at [589, 735] on div at bounding box center [658, 733] width 155 height 3
click at [588, 735] on div at bounding box center [554, 733] width 155 height 3
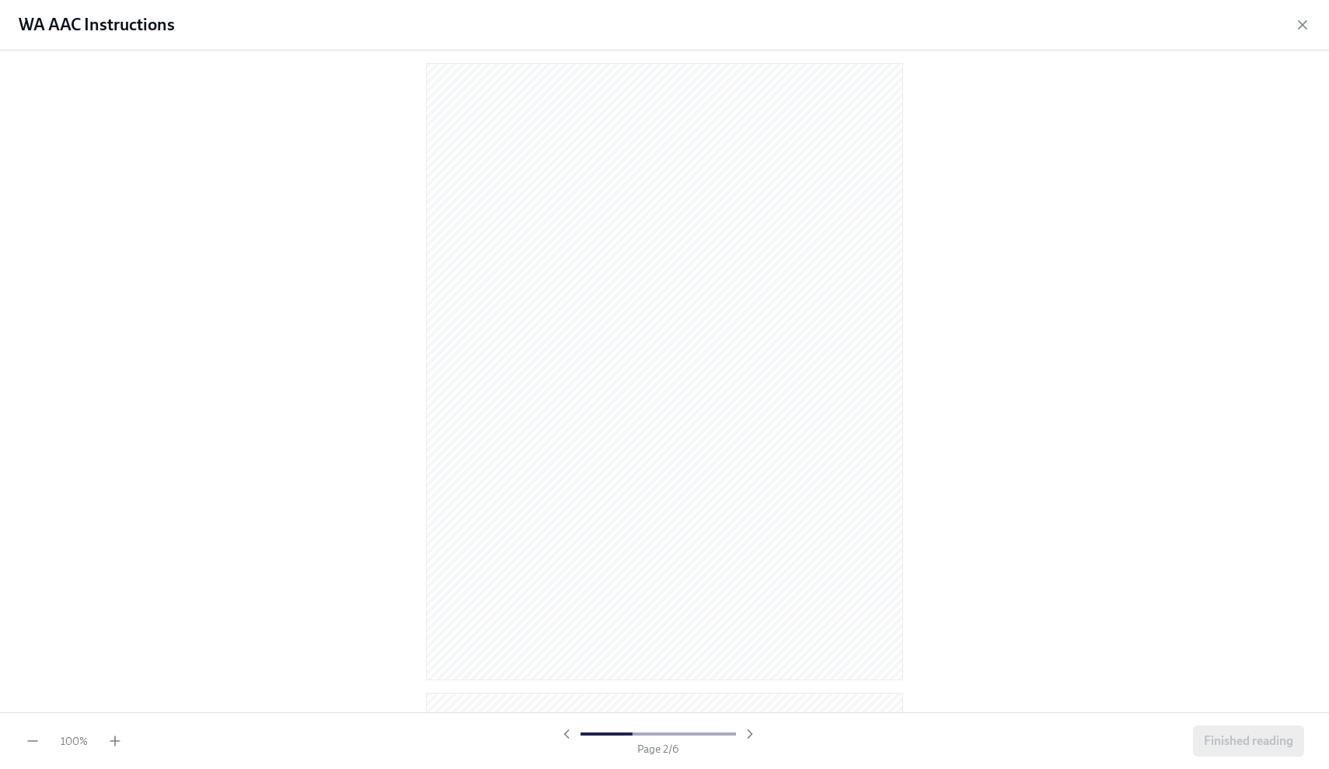
click at [587, 734] on div at bounding box center [554, 733] width 155 height 3
click at [581, 733] on div at bounding box center [554, 733] width 155 height 3
click at [574, 733] on div at bounding box center [658, 734] width 199 height 16
click at [1301, 29] on icon "button" at bounding box center [1303, 25] width 16 height 16
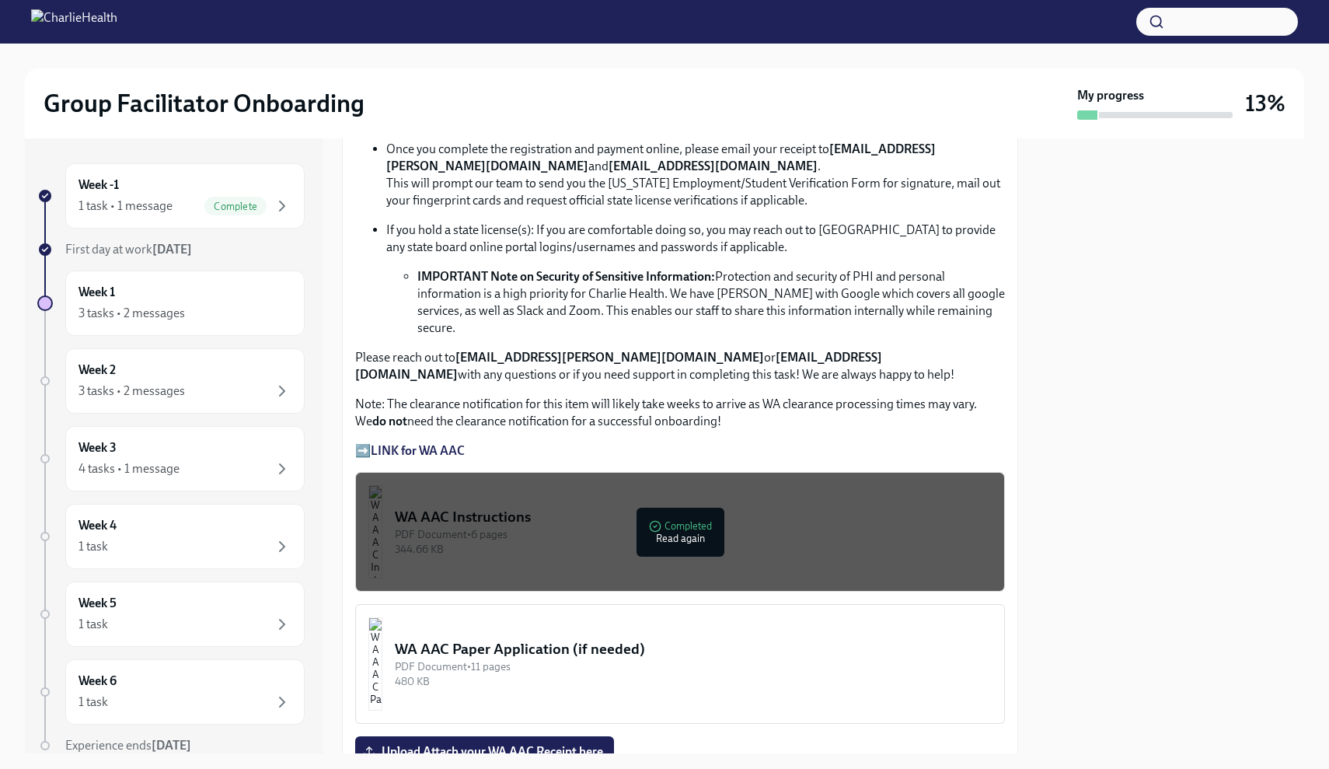
click at [782, 400] on p "Note: The clearance notification for this item will likely take weeks to arrive…" at bounding box center [680, 413] width 650 height 34
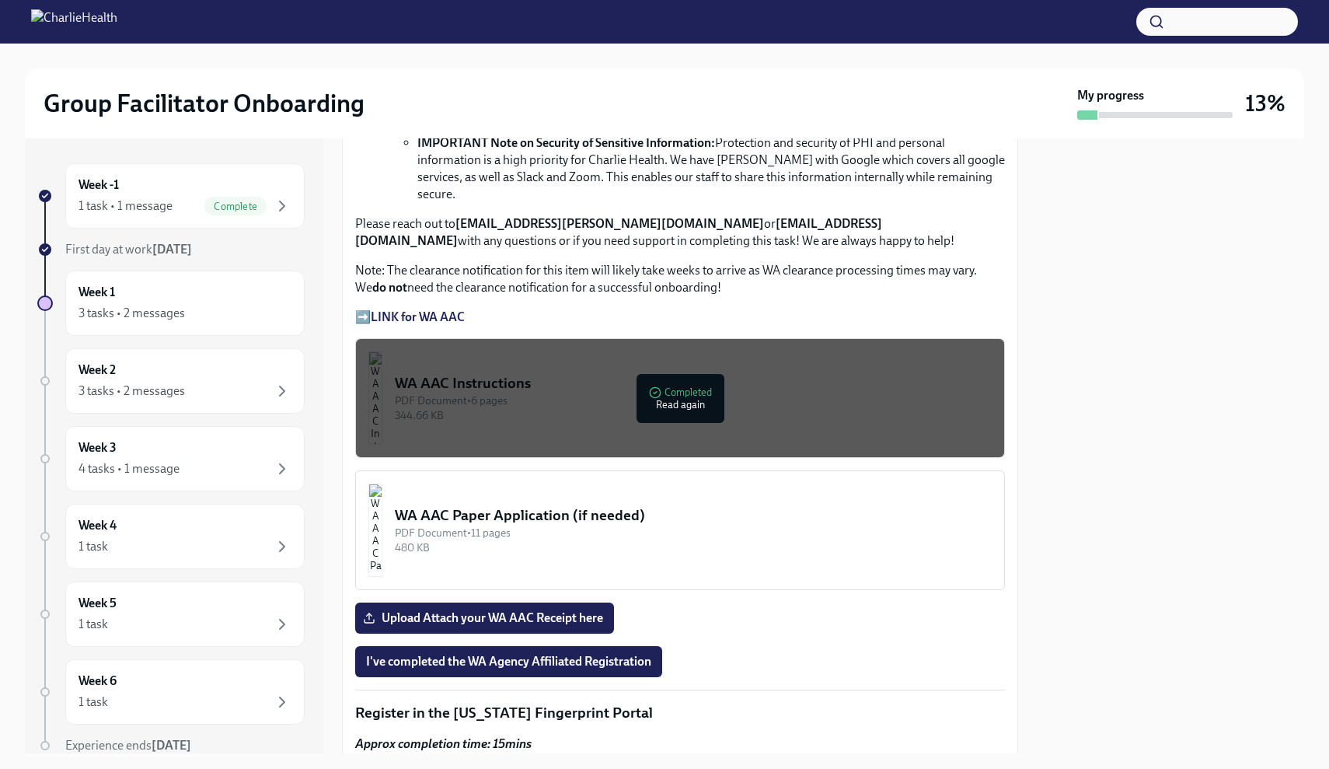
scroll to position [1111, 0]
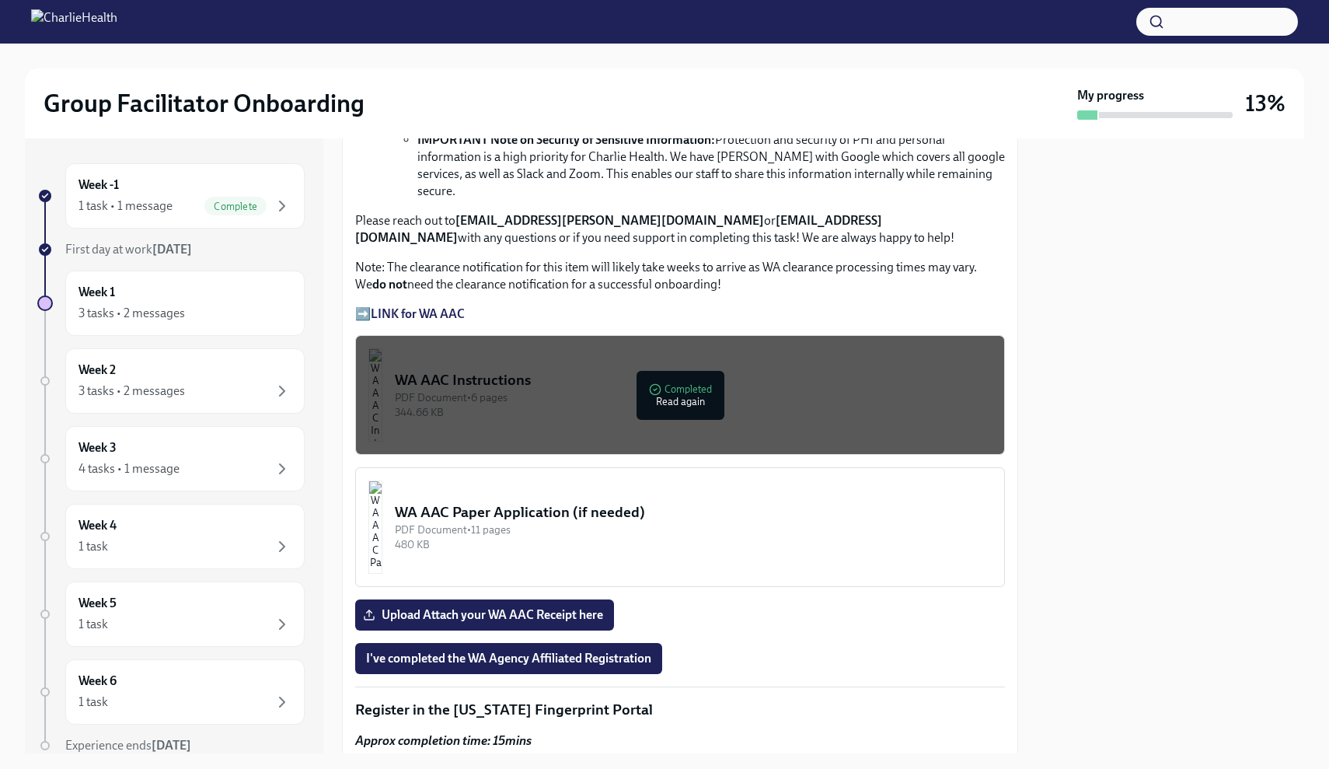
click at [459, 306] on strong "LINK for WA AAC" at bounding box center [418, 313] width 94 height 15
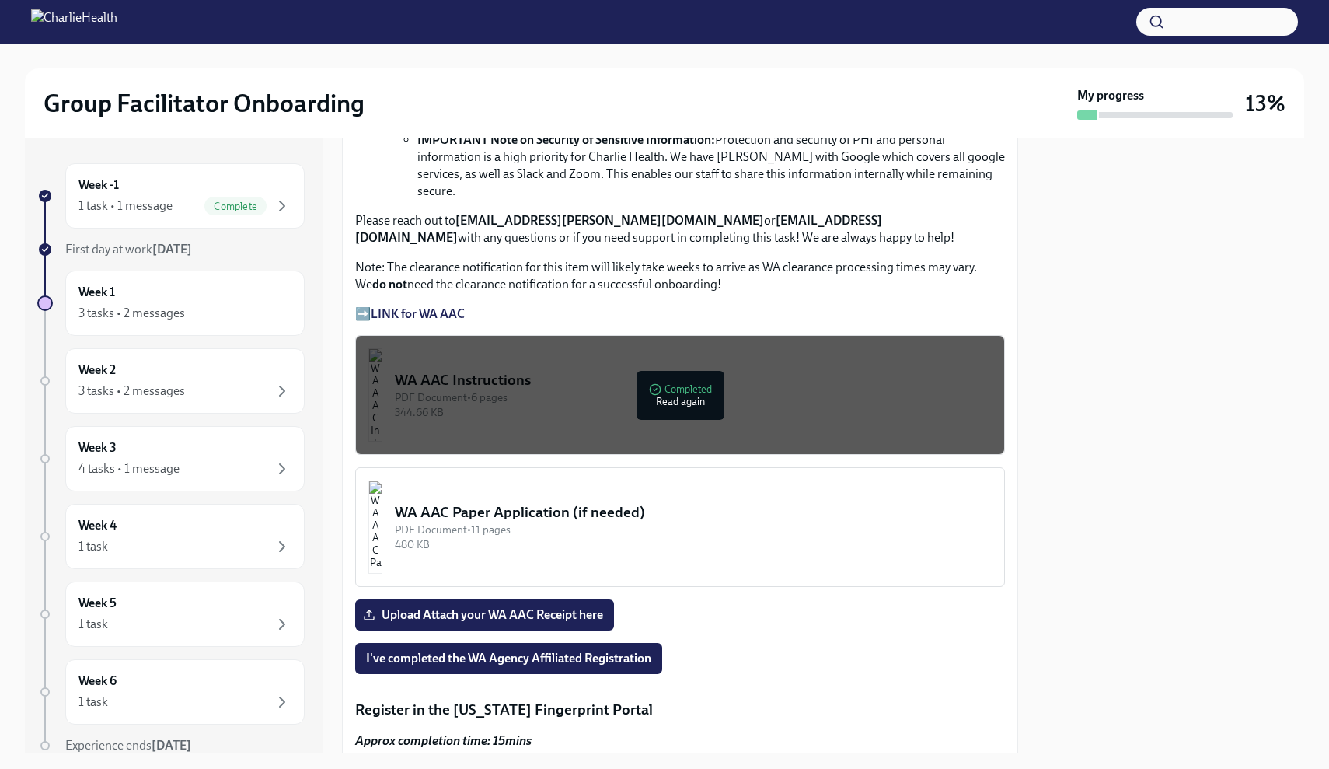
click at [459, 306] on strong "LINK for WA AAC" at bounding box center [418, 313] width 94 height 15
drag, startPoint x: 456, startPoint y: 298, endPoint x: 431, endPoint y: 298, distance: 25.7
click at [444, 306] on strong "LINK for WA AAC" at bounding box center [418, 313] width 94 height 15
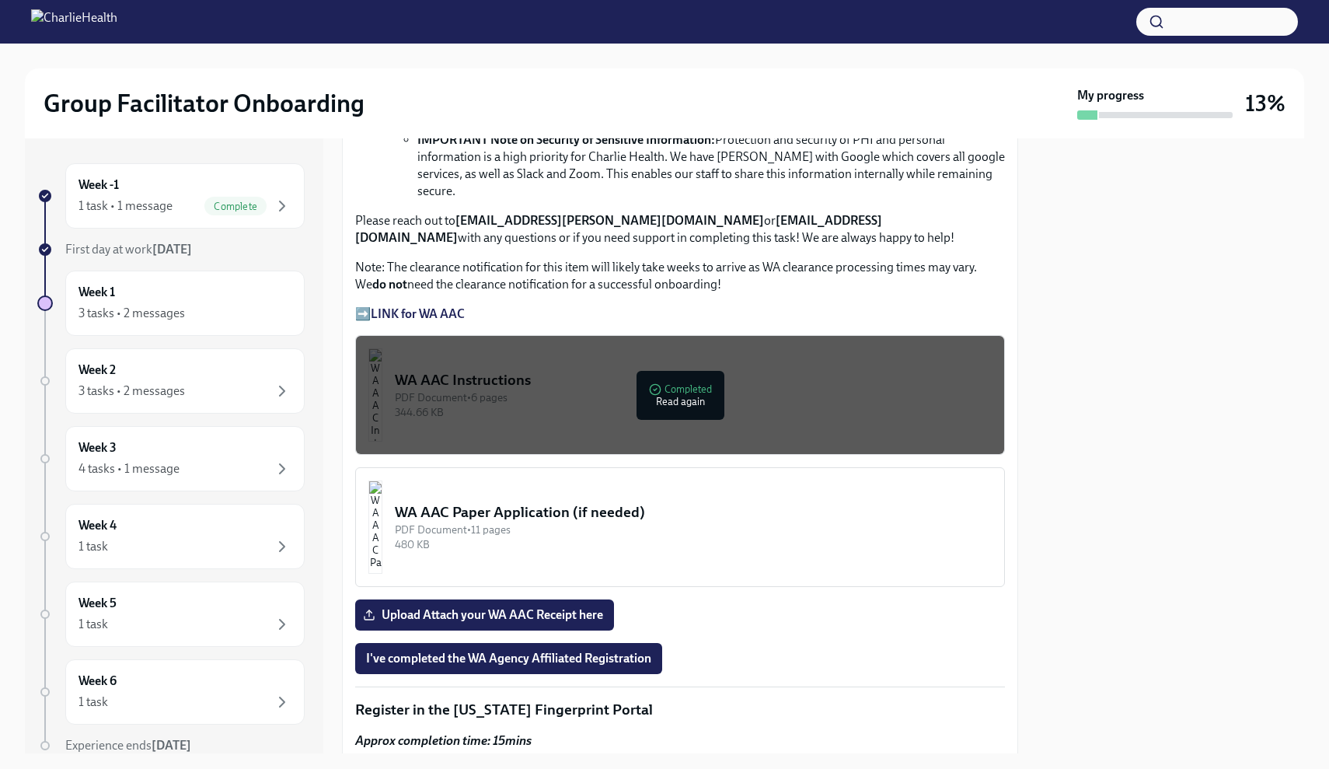
click at [353, 295] on div "Welcome to your essential compliance tasks list! Offering virtual mental health…" at bounding box center [680, 676] width 676 height 2962
click at [368, 306] on p "➡️ LINK for WA AAC" at bounding box center [680, 314] width 650 height 17
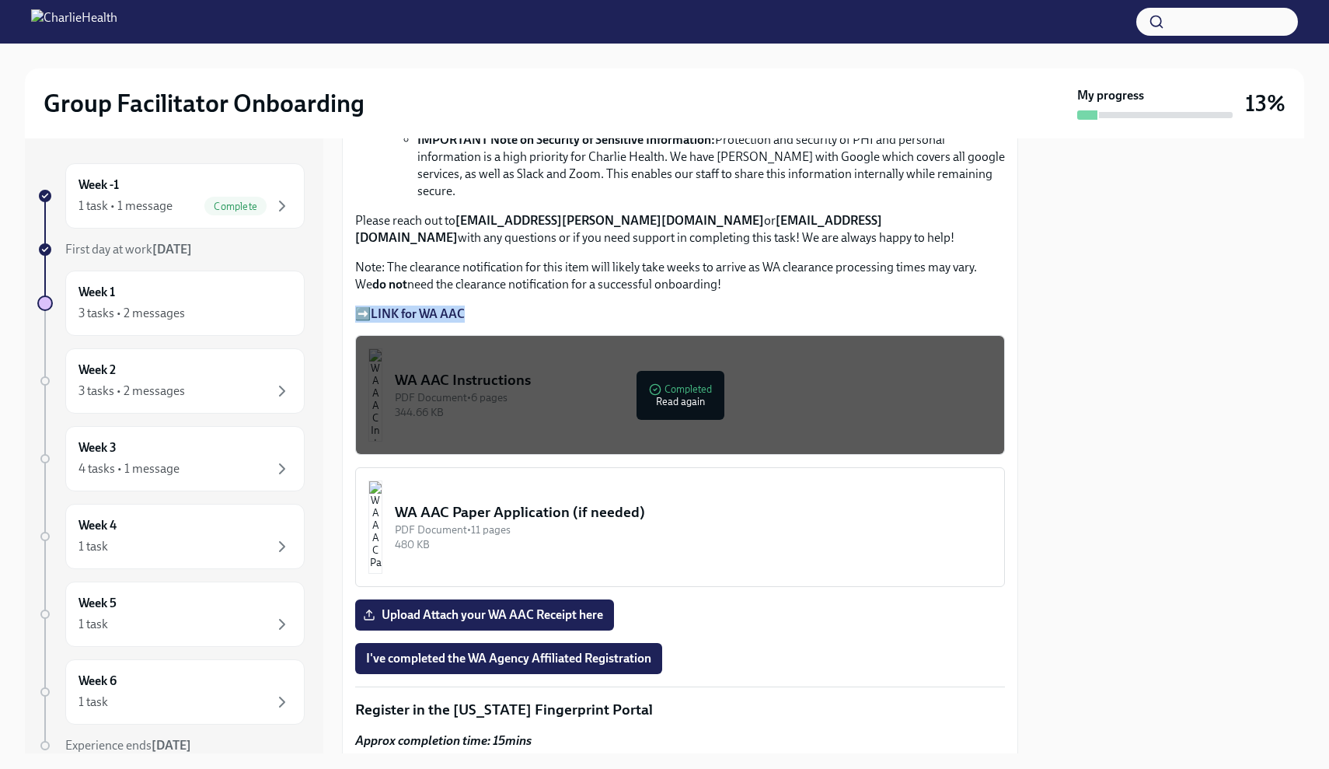
click at [465, 502] on div "WA AAC Paper Application (if needed)" at bounding box center [693, 512] width 597 height 20
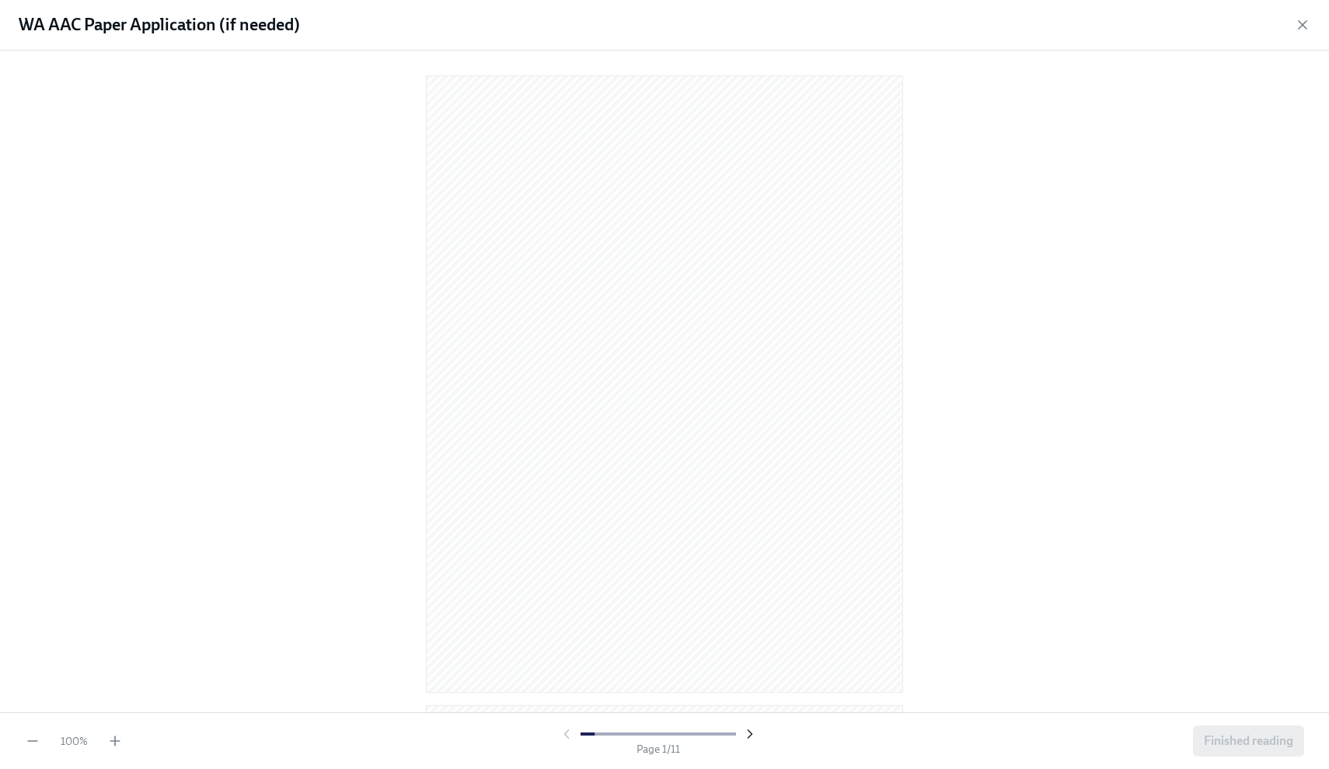
click at [753, 733] on icon "button" at bounding box center [750, 734] width 16 height 16
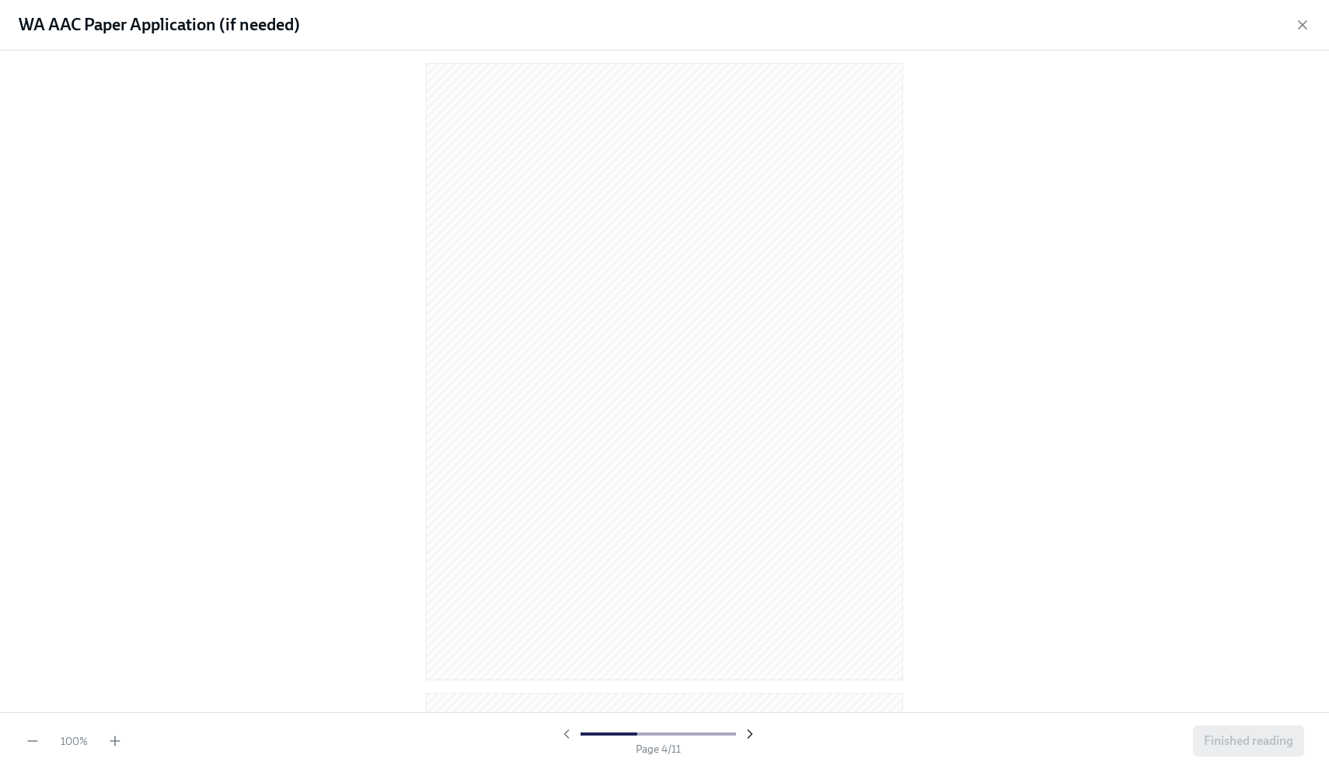
click at [753, 733] on icon "button" at bounding box center [750, 734] width 16 height 16
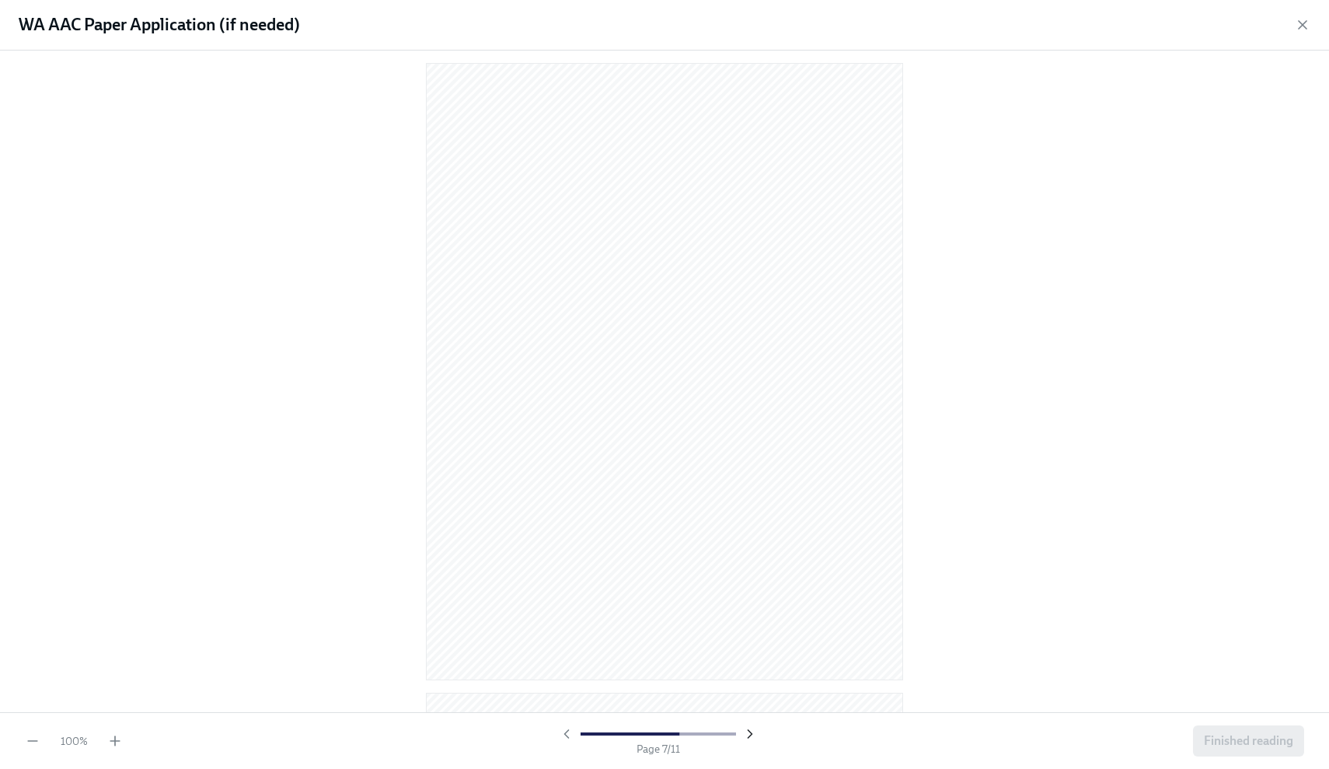
click at [753, 733] on icon "button" at bounding box center [750, 734] width 16 height 16
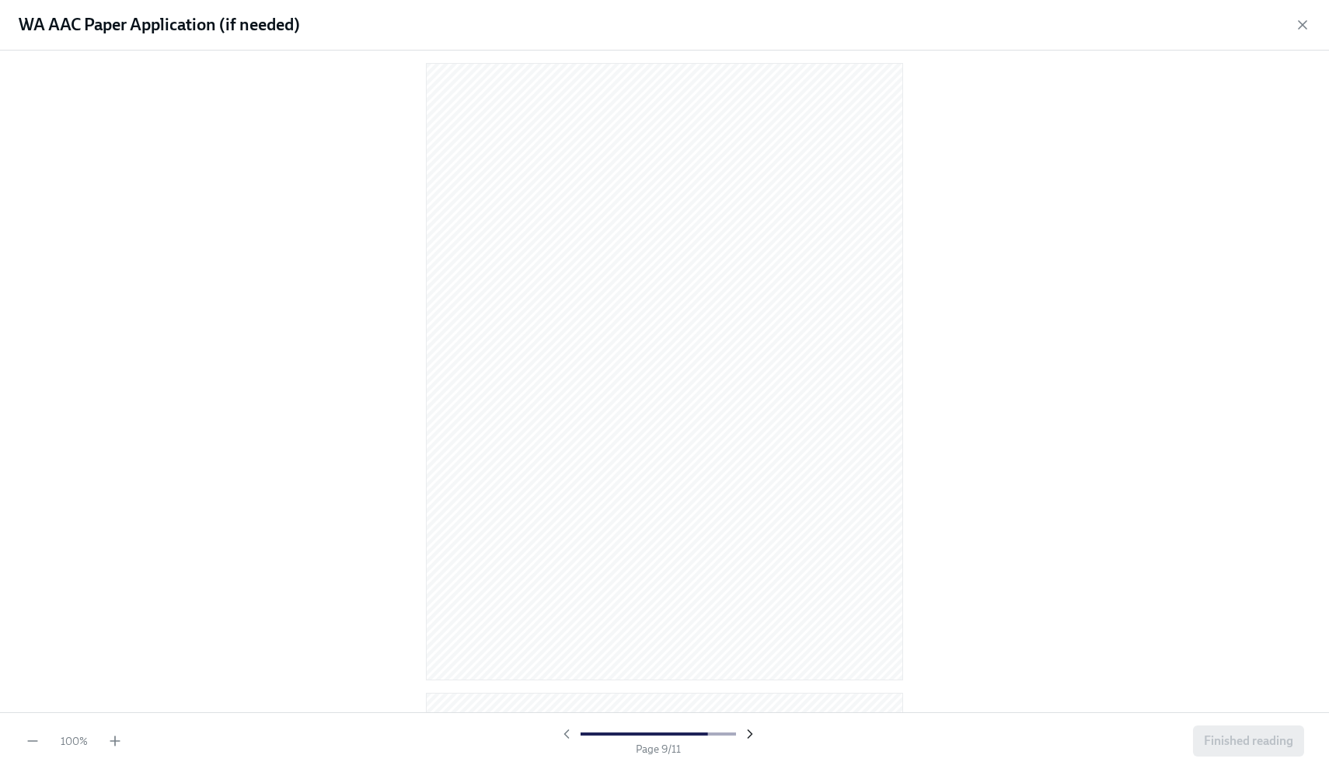
scroll to position [5050, 0]
click at [753, 733] on icon "button" at bounding box center [750, 734] width 16 height 16
click at [753, 733] on div at bounding box center [658, 734] width 199 height 16
click at [1234, 744] on span "Finished reading" at bounding box center [1248, 741] width 89 height 16
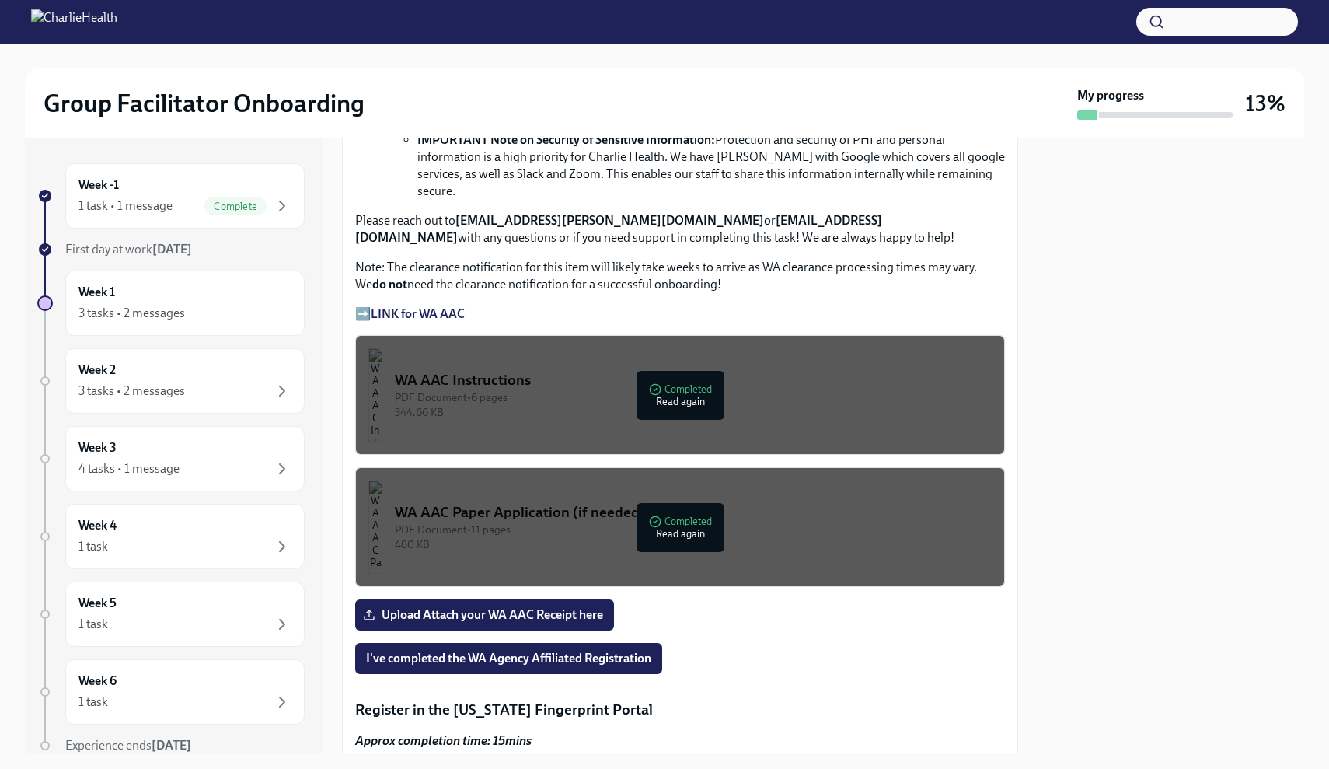
click at [454, 306] on strong "LINK for WA AAC" at bounding box center [418, 313] width 94 height 15
drag, startPoint x: 478, startPoint y: 299, endPoint x: 377, endPoint y: 300, distance: 101.1
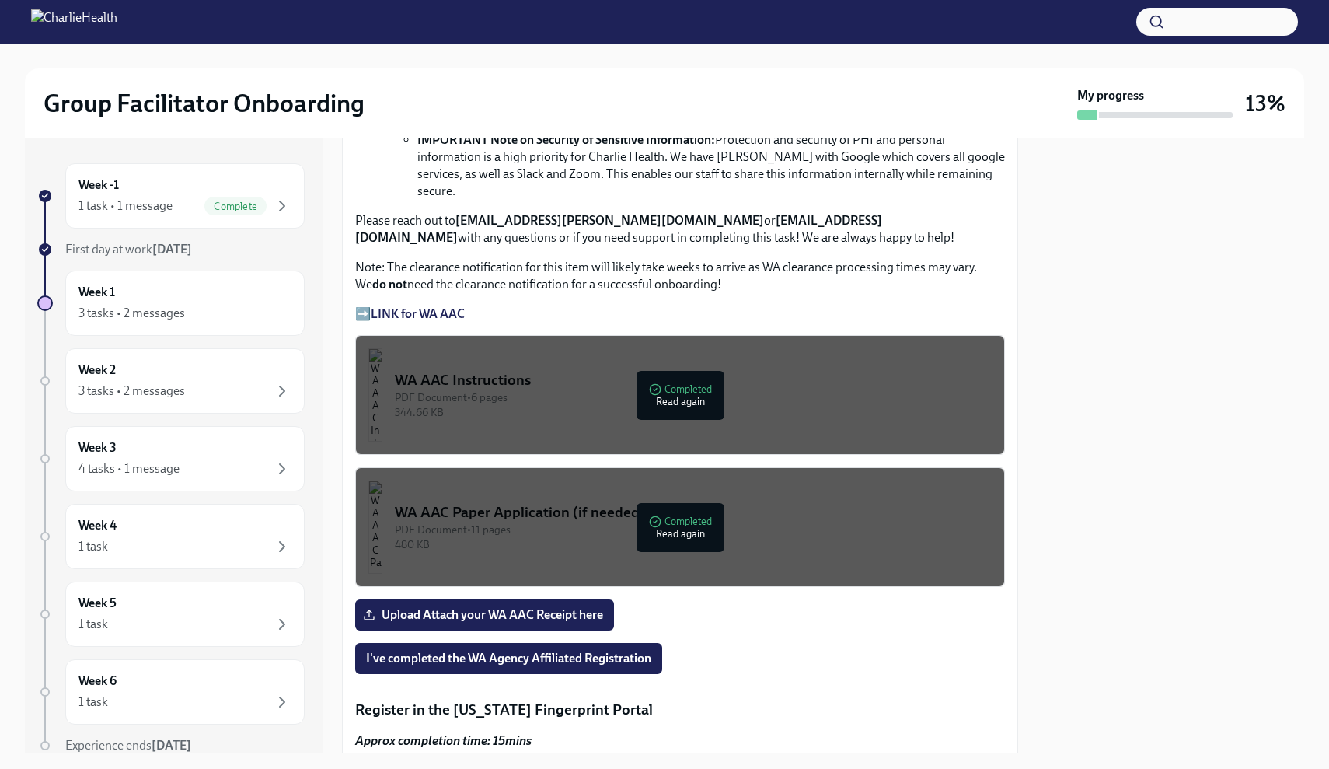
click at [377, 306] on p "➡️ LINK for WA AAC" at bounding box center [680, 314] width 650 height 17
copy p "➡️ LINK for WA AAC"
click at [622, 306] on p "➡️ LINK for WA AAC" at bounding box center [680, 314] width 650 height 17
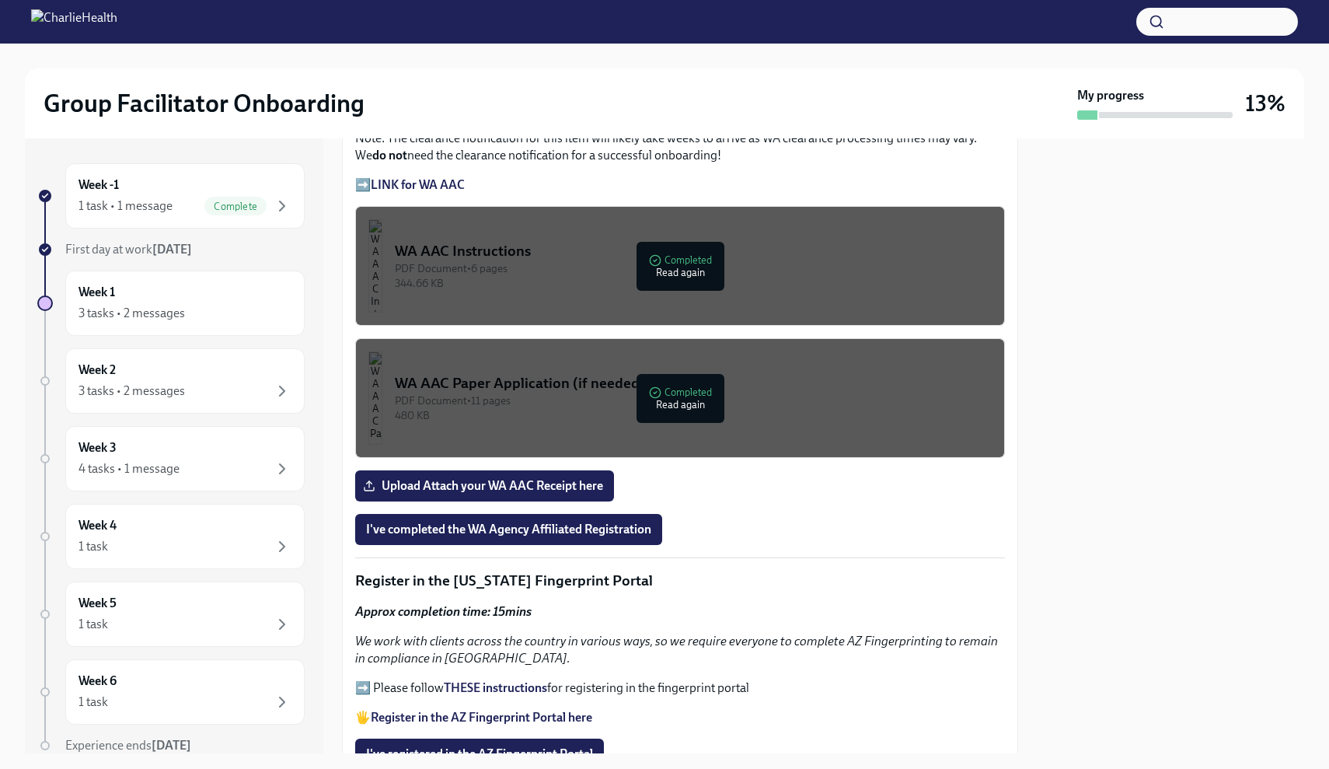
scroll to position [1243, 0]
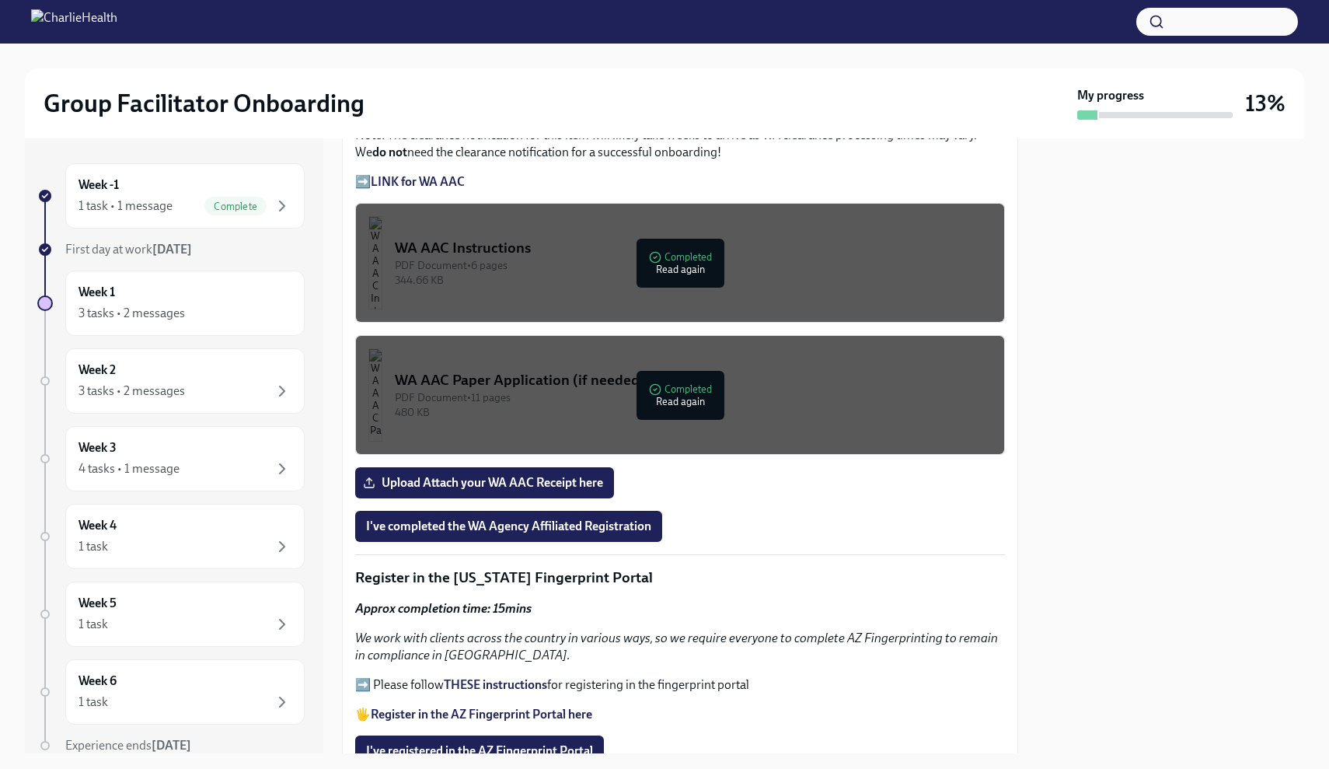
click at [675, 258] on div "PDF Document • 6 pages" at bounding box center [693, 265] width 597 height 15
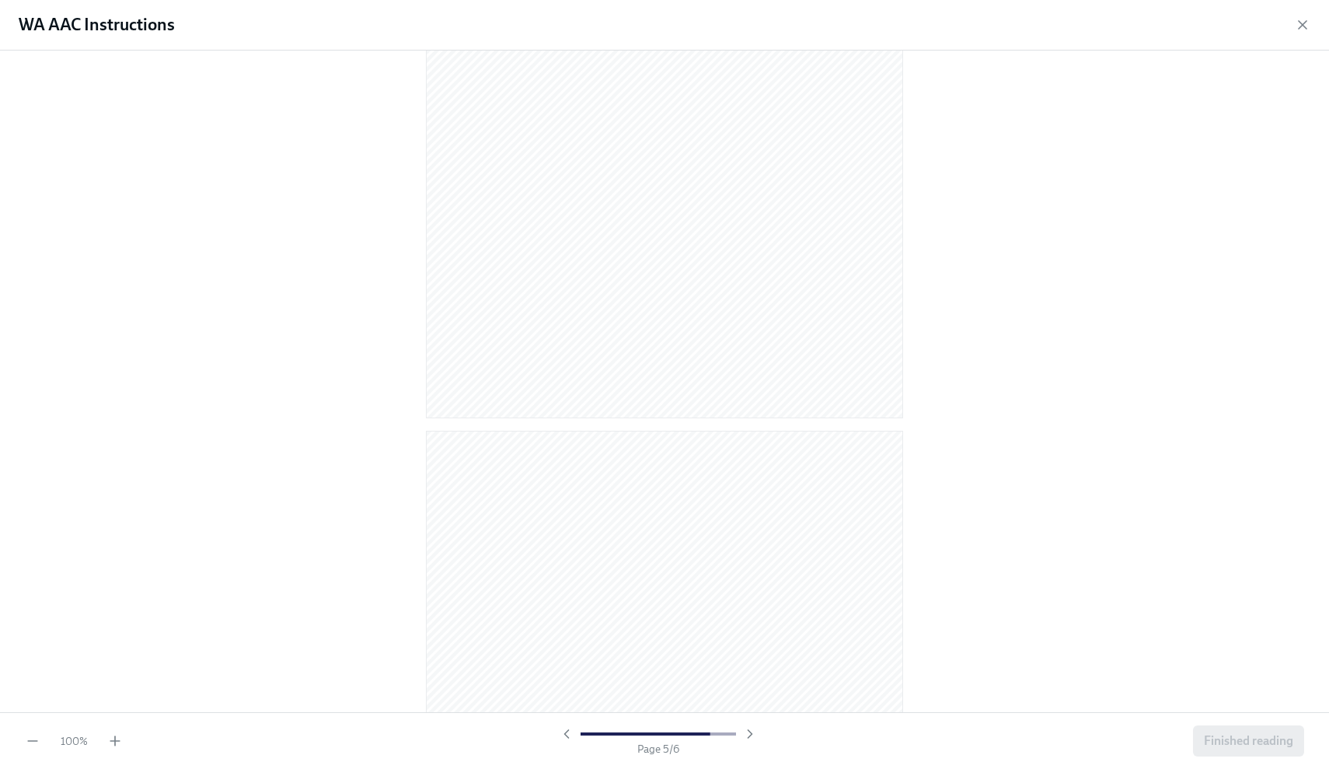
scroll to position [2787, 0]
drag, startPoint x: 1276, startPoint y: 403, endPoint x: 1274, endPoint y: 487, distance: 83.2
click at [1274, 487] on div at bounding box center [664, 382] width 1329 height 662
click at [1214, 746] on span "Finished reading" at bounding box center [1248, 741] width 89 height 16
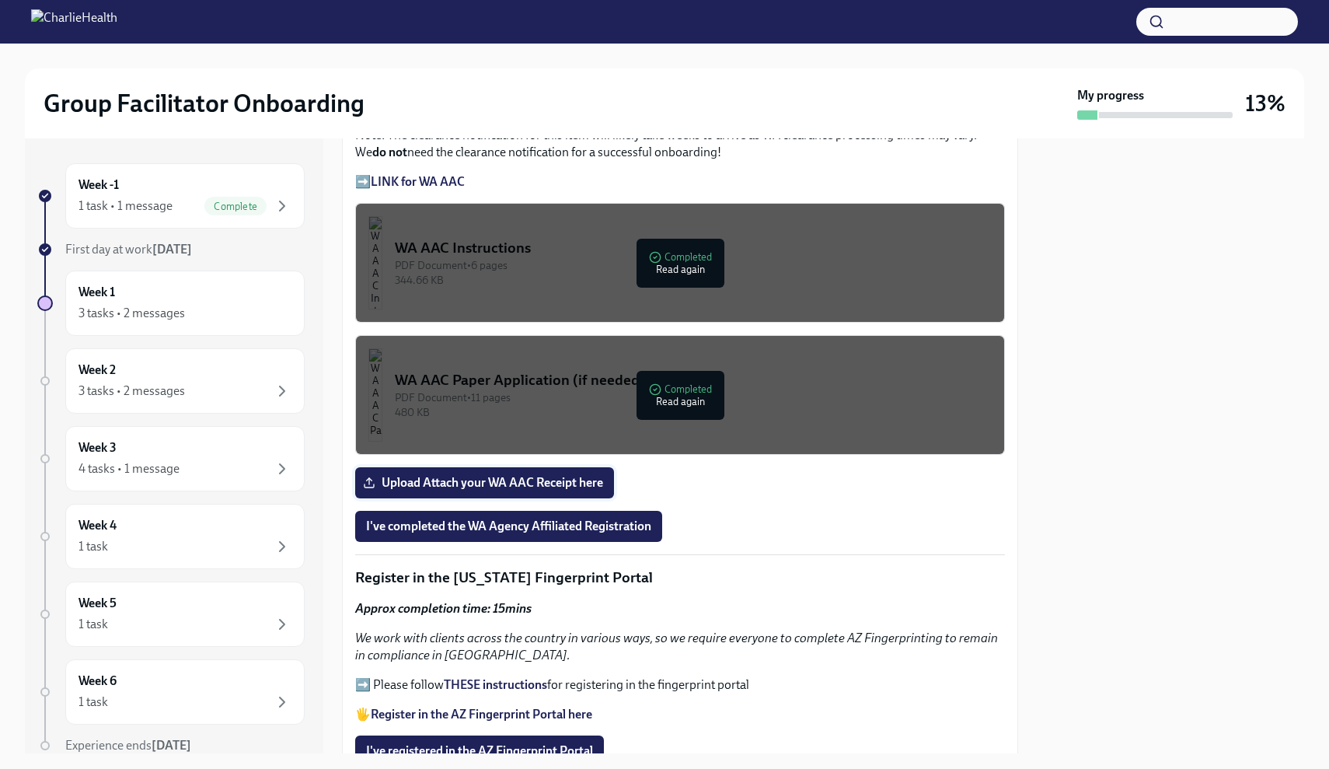
click at [583, 475] on span "Upload Attach your WA AAC Receipt here" at bounding box center [484, 483] width 237 height 16
click at [0, 0] on input "Upload Attach your WA AAC Receipt here" at bounding box center [0, 0] width 0 height 0
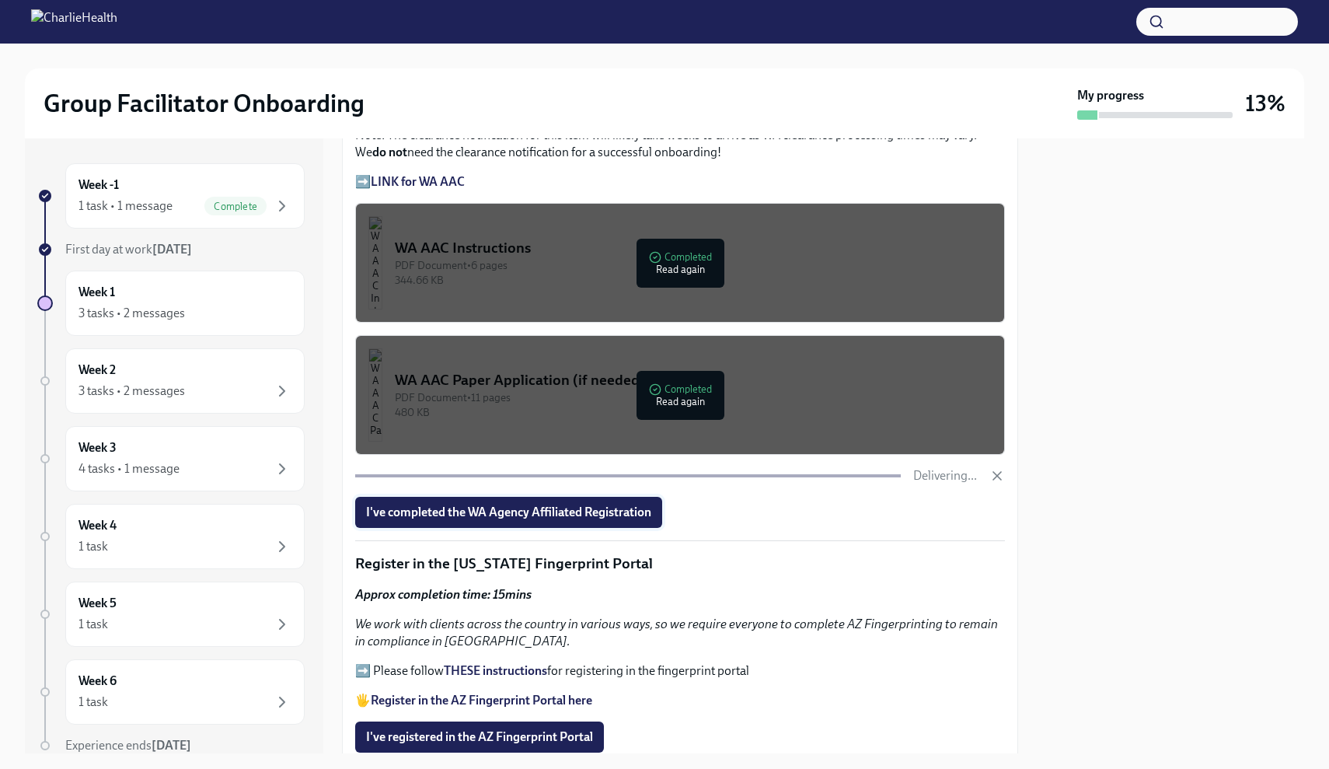
click at [594, 505] on span "I've completed the WA Agency Affiliated Registration" at bounding box center [508, 513] width 285 height 16
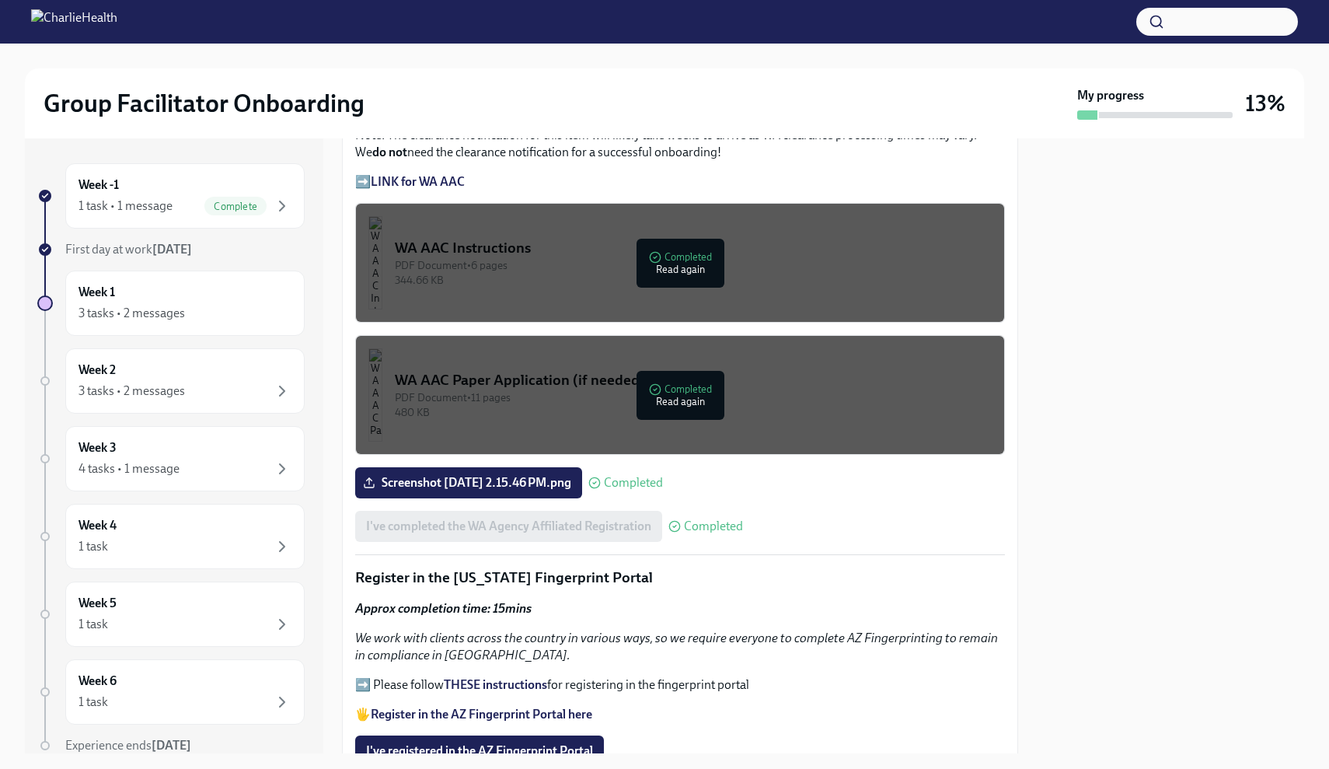
click at [1239, 382] on div at bounding box center [1170, 445] width 267 height 615
click at [1247, 369] on div at bounding box center [1170, 445] width 267 height 615
click at [1242, 324] on div at bounding box center [1170, 445] width 267 height 615
click at [996, 641] on p "We work with clients across the country in various ways, so we require everyone…" at bounding box center [680, 647] width 650 height 34
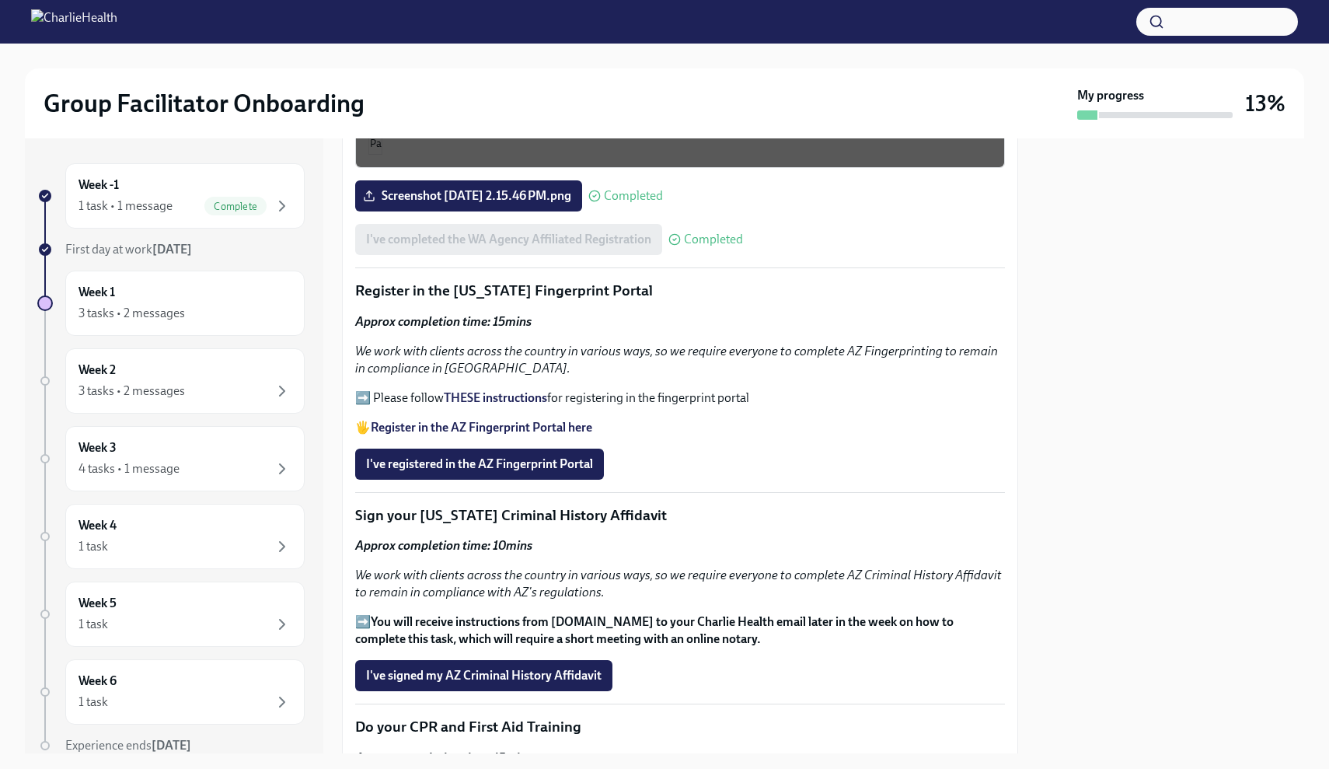
scroll to position [1566, 0]
